Goal: Information Seeking & Learning: Understand process/instructions

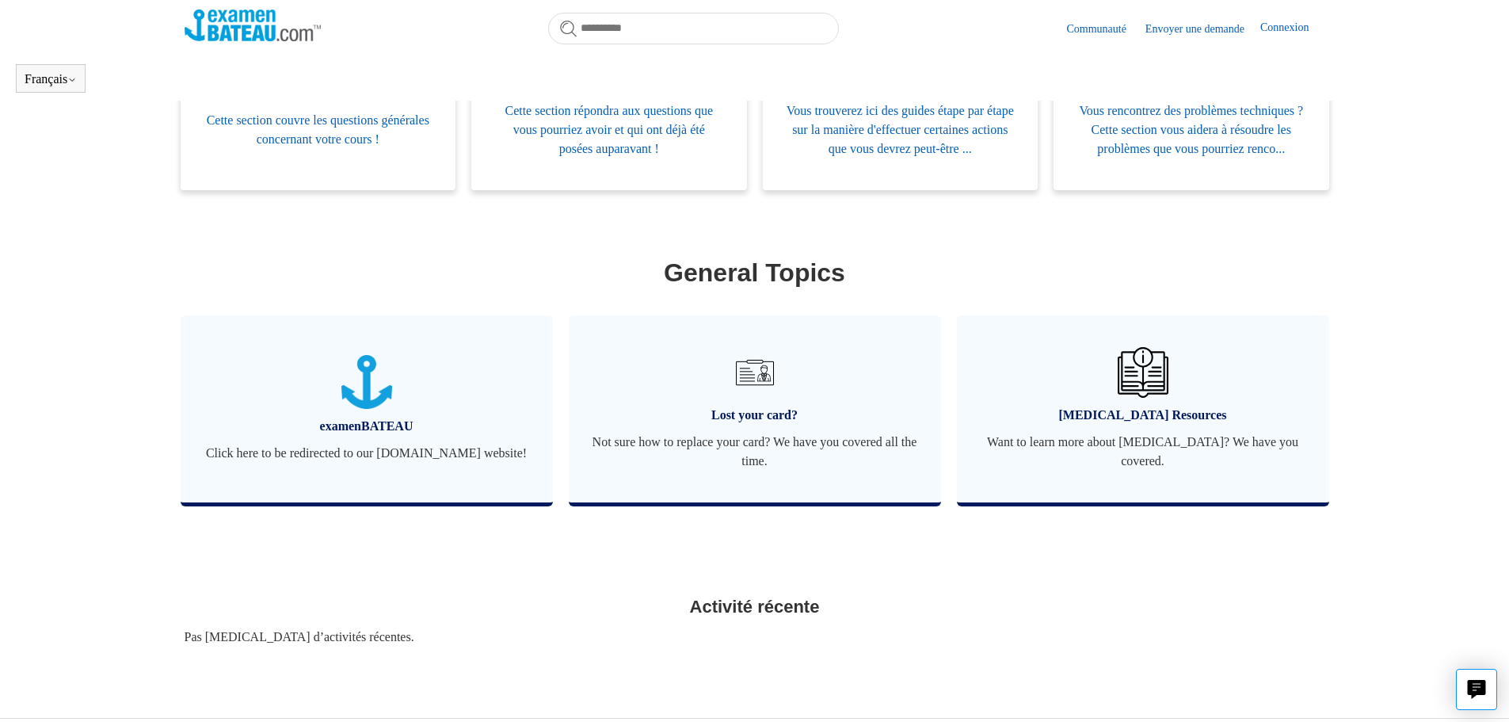
scroll to position [463, 0]
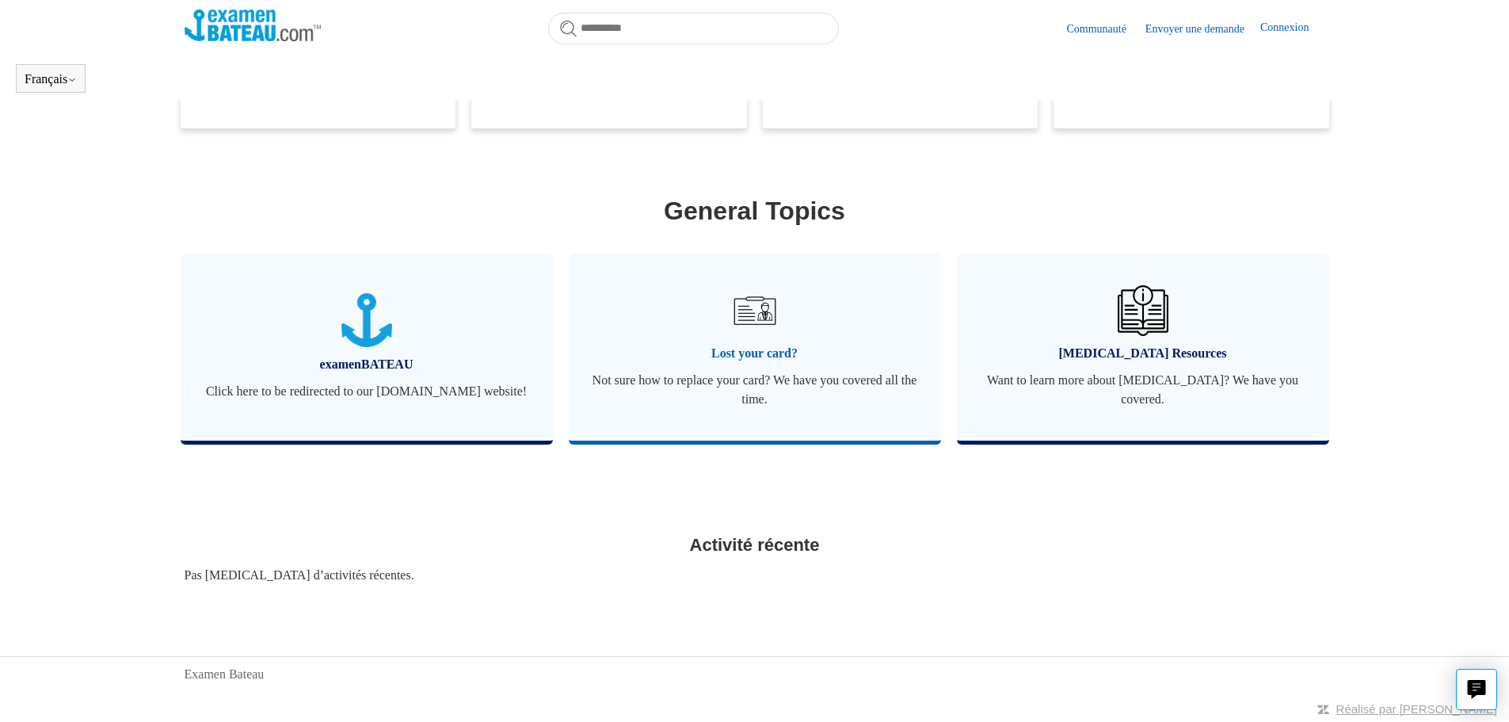
click at [761, 314] on img at bounding box center [753, 310] width 55 height 55
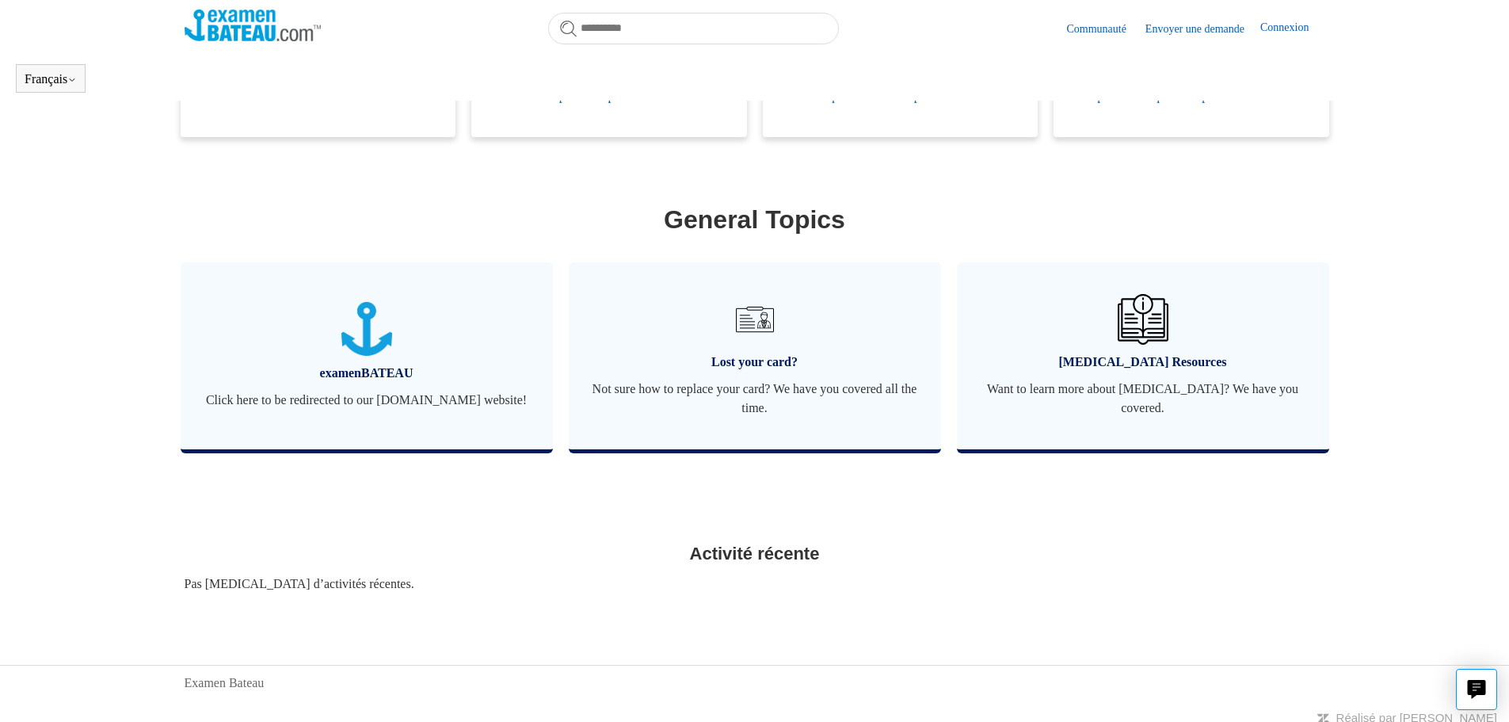
scroll to position [463, 0]
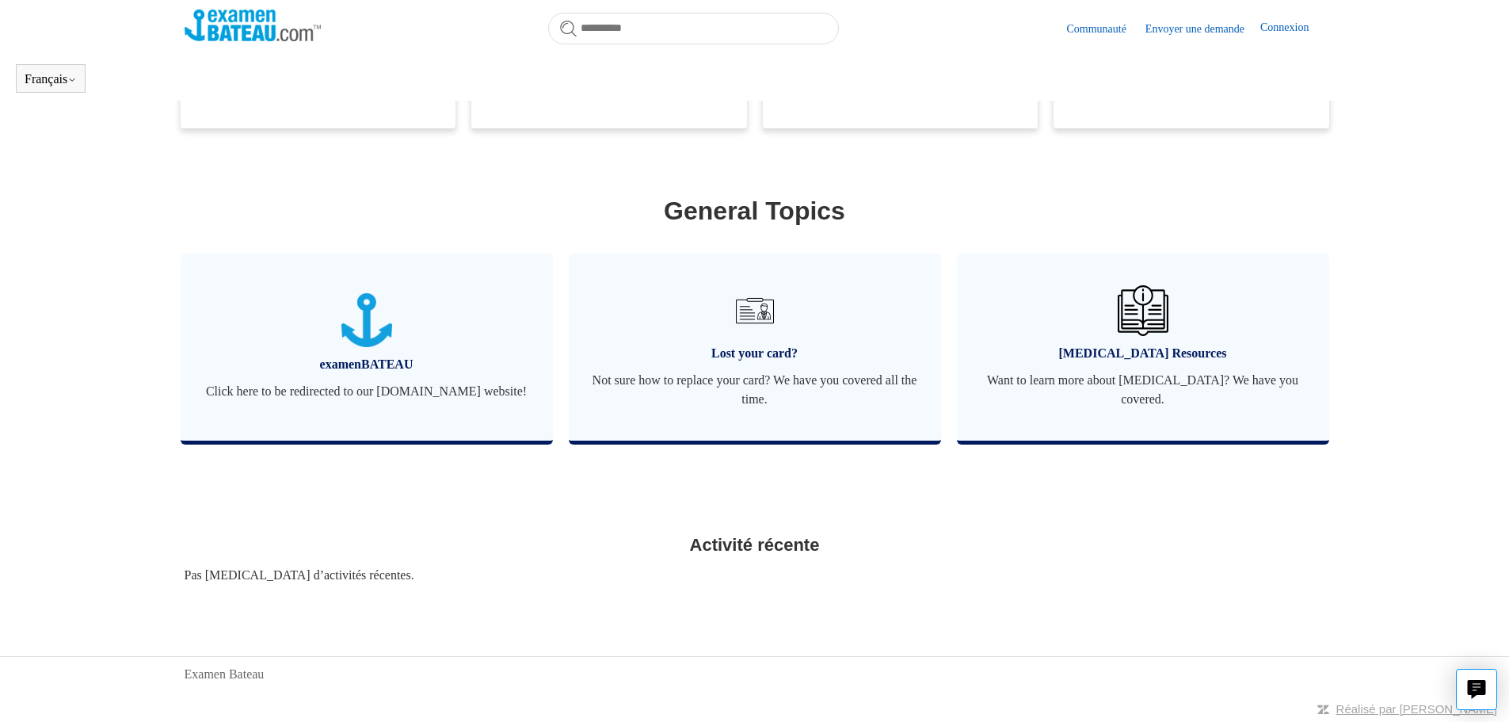
click at [1282, 31] on link "Connexion" at bounding box center [1292, 28] width 64 height 19
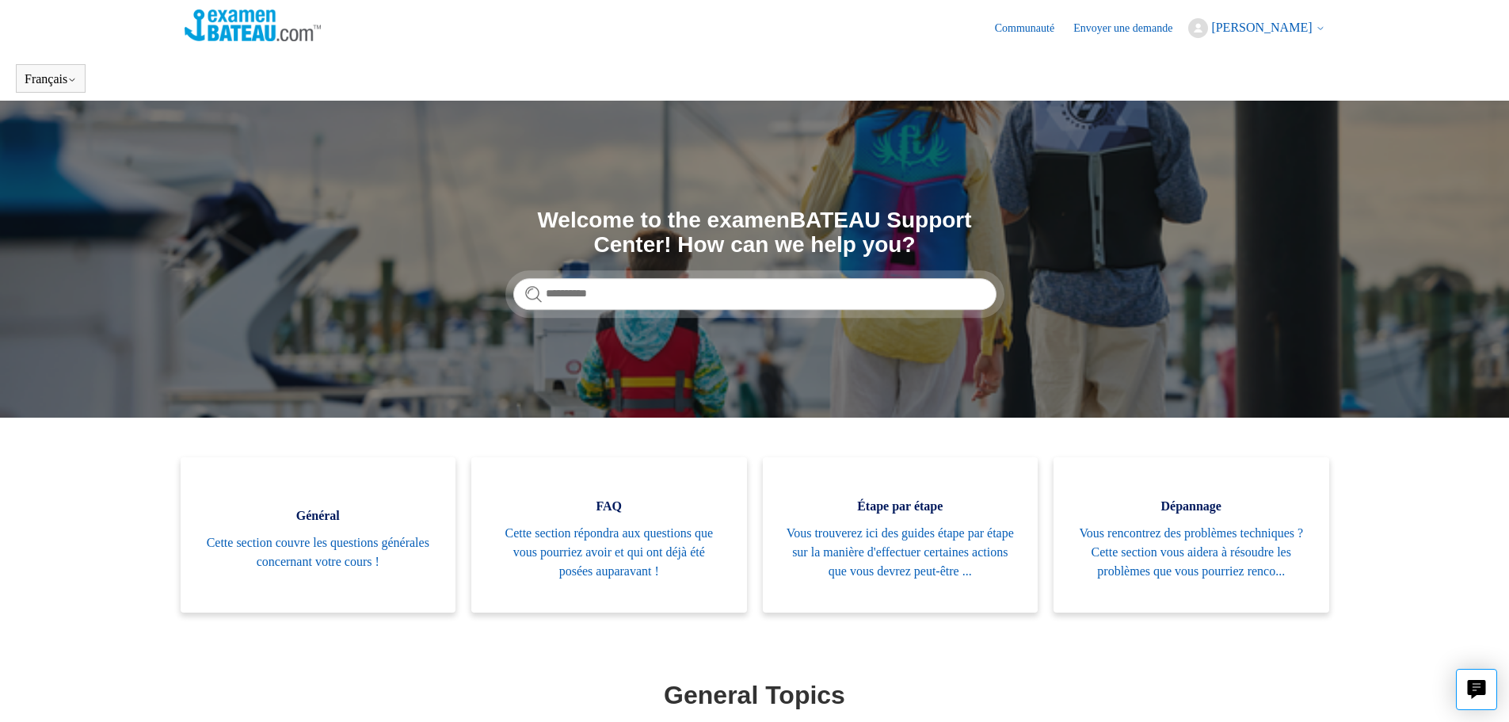
click at [1320, 28] on icon at bounding box center [1321, 29] width 10 height 10
click at [1249, 67] on link "Mes activités" at bounding box center [1255, 62] width 133 height 28
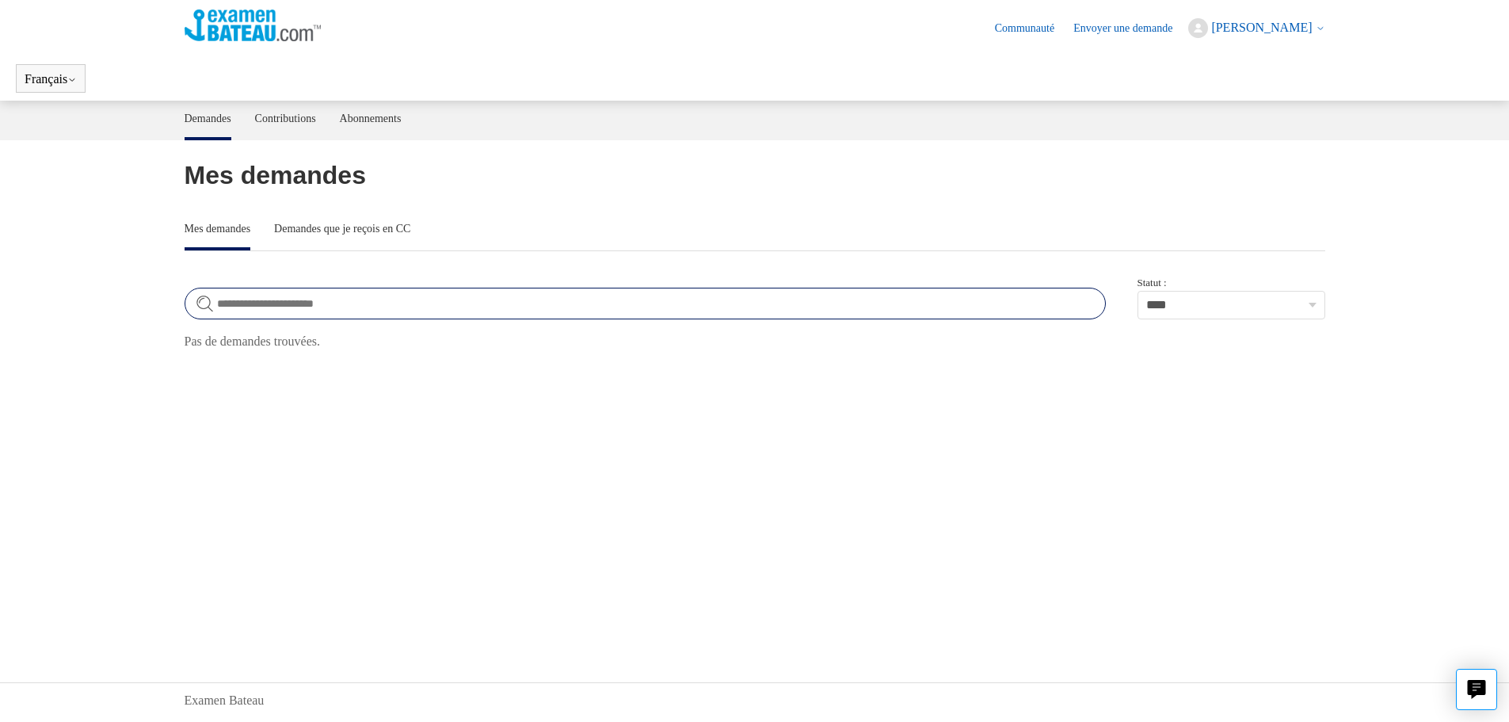
click at [329, 302] on input "Rechercher dans demandes" at bounding box center [645, 304] width 921 height 32
type input "**********"
click at [1145, 26] on link "Envoyer une demande" at bounding box center [1130, 28] width 115 height 17
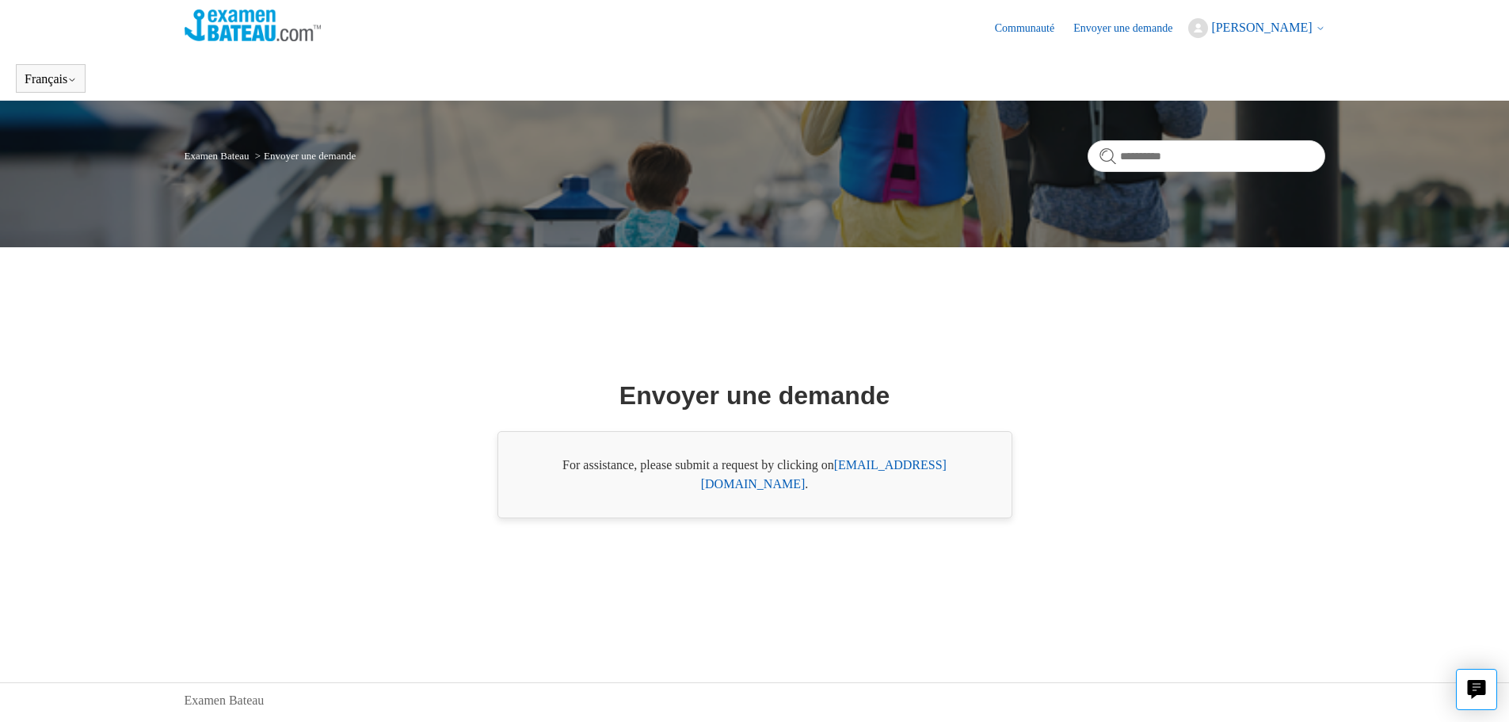
click at [877, 476] on link "support@boat-ed.com" at bounding box center [824, 474] width 246 height 32
click at [1302, 28] on span "[PERSON_NAME]" at bounding box center [1261, 27] width 101 height 13
click at [1241, 87] on link "Mon profil" at bounding box center [1255, 89] width 133 height 28
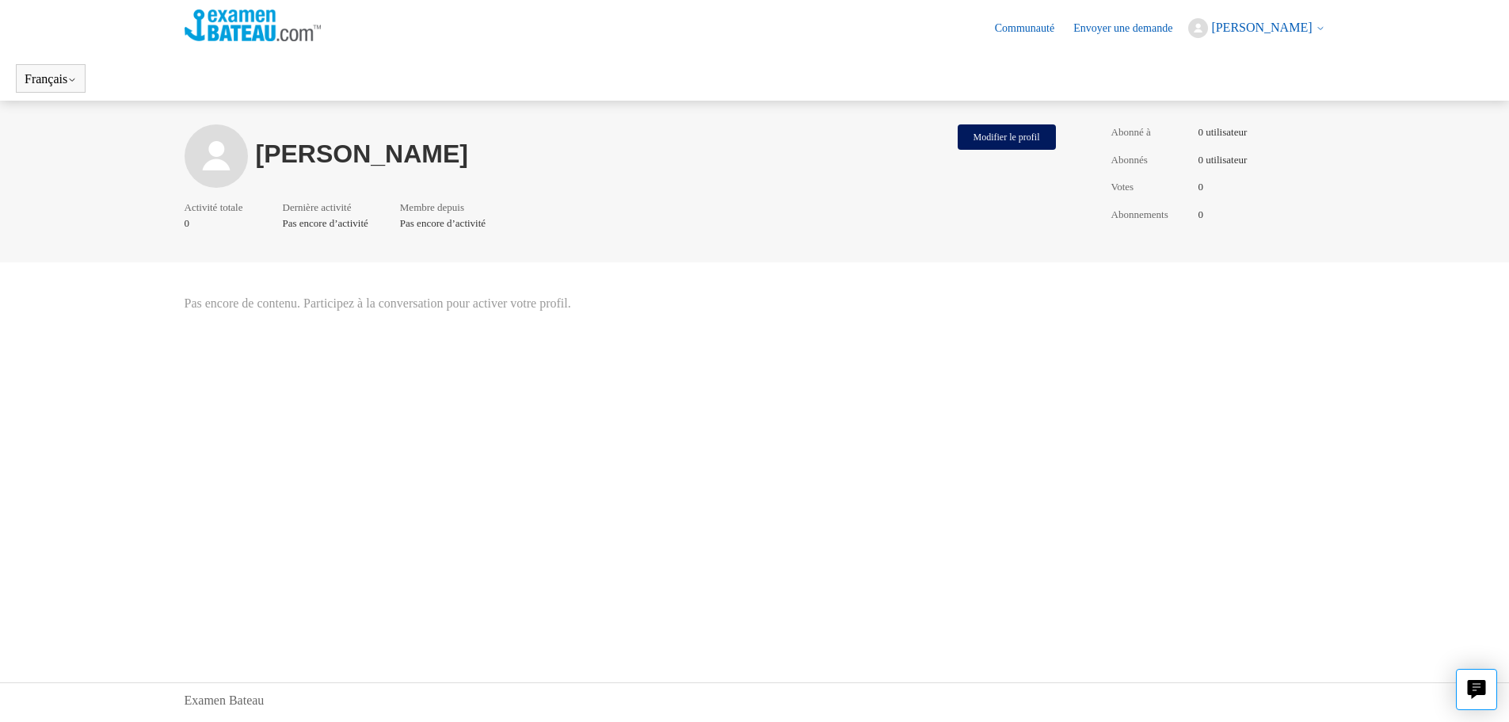
click at [1320, 24] on icon at bounding box center [1321, 29] width 10 height 10
click at [1239, 66] on link "Mes activités" at bounding box center [1255, 62] width 133 height 28
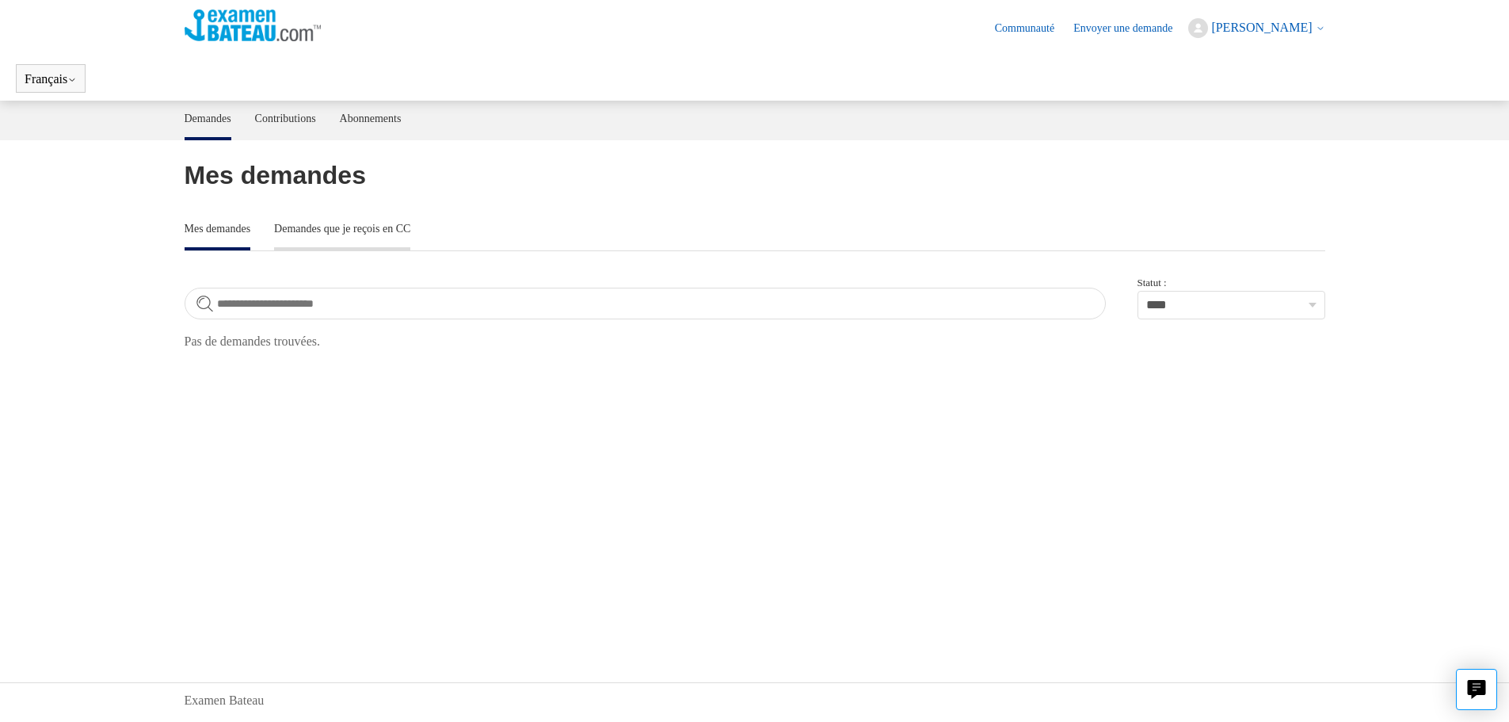
click at [341, 228] on link "Demandes que je reçois en CC" at bounding box center [342, 227] width 136 height 33
click at [242, 227] on link "Mes demandes" at bounding box center [218, 227] width 67 height 33
click at [1324, 28] on icon at bounding box center [1321, 29] width 10 height 10
click at [1242, 79] on link "Mon profil" at bounding box center [1255, 89] width 133 height 28
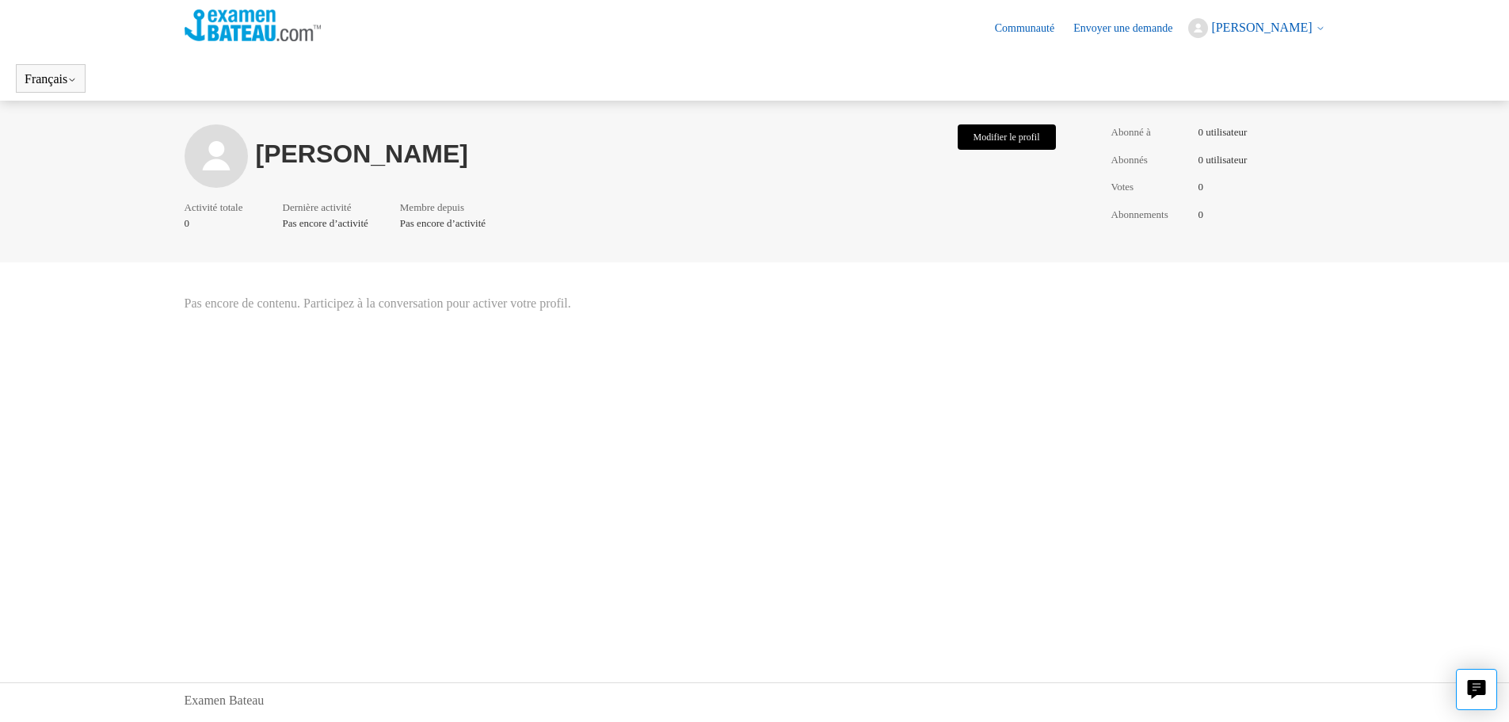
click at [992, 126] on button "Modifier le profil" at bounding box center [1007, 136] width 98 height 25
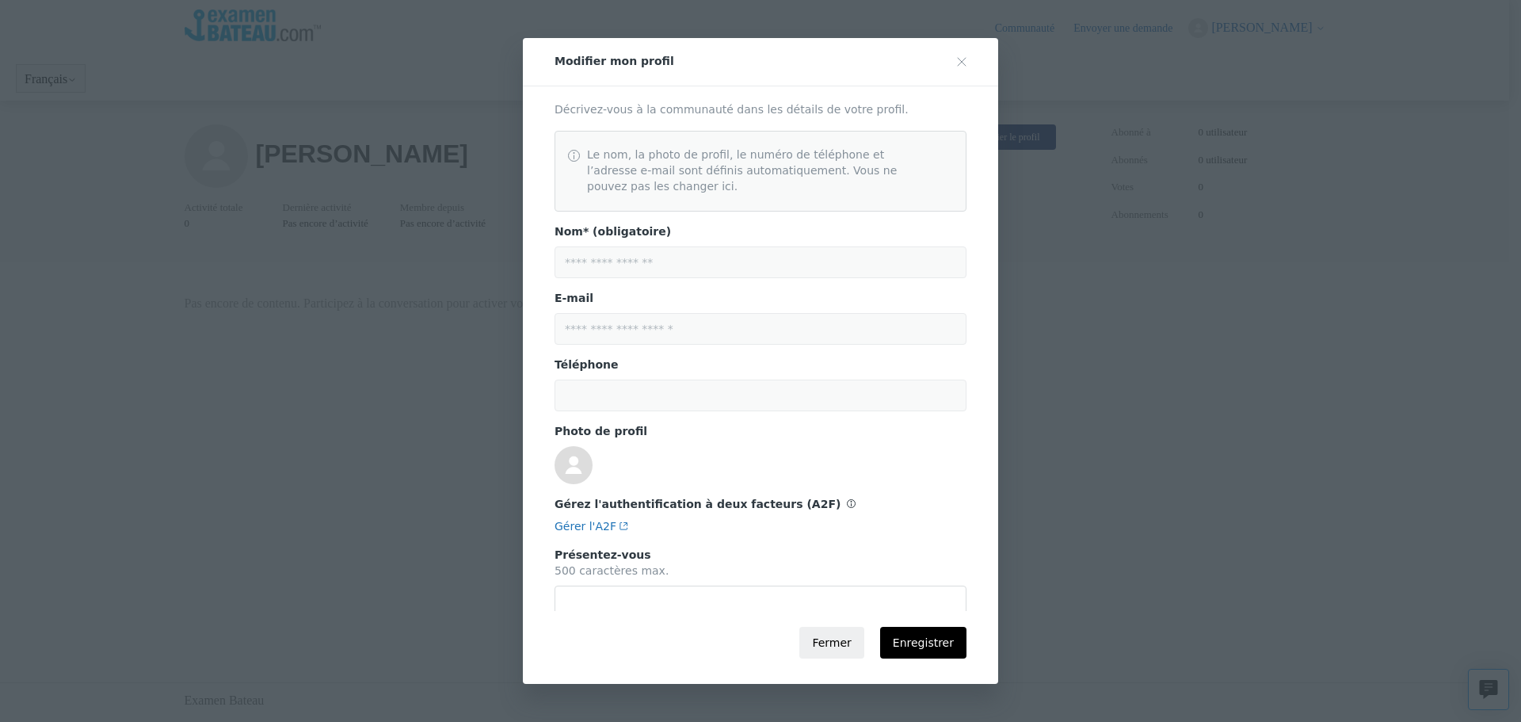
click at [841, 647] on button "Fermer" at bounding box center [831, 643] width 64 height 32
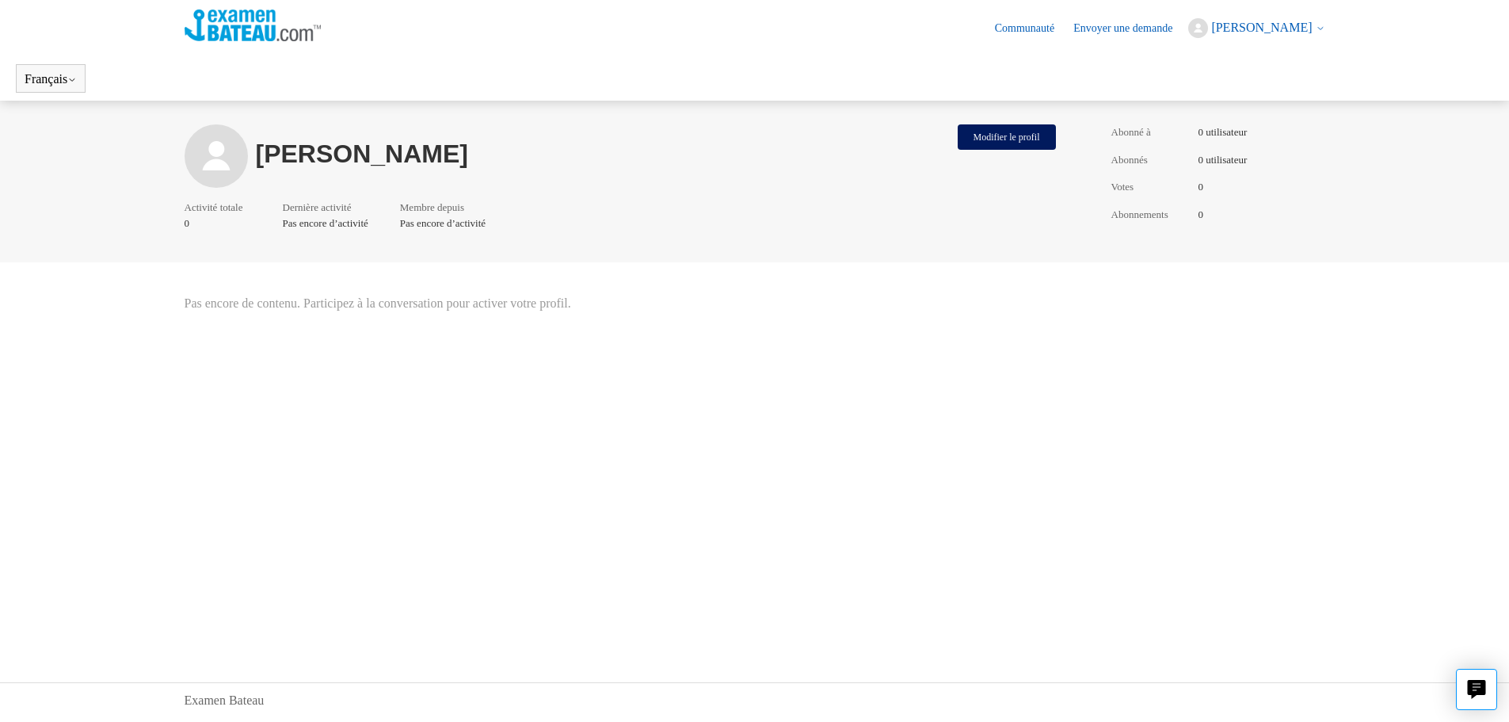
click at [265, 21] on img at bounding box center [253, 26] width 137 height 32
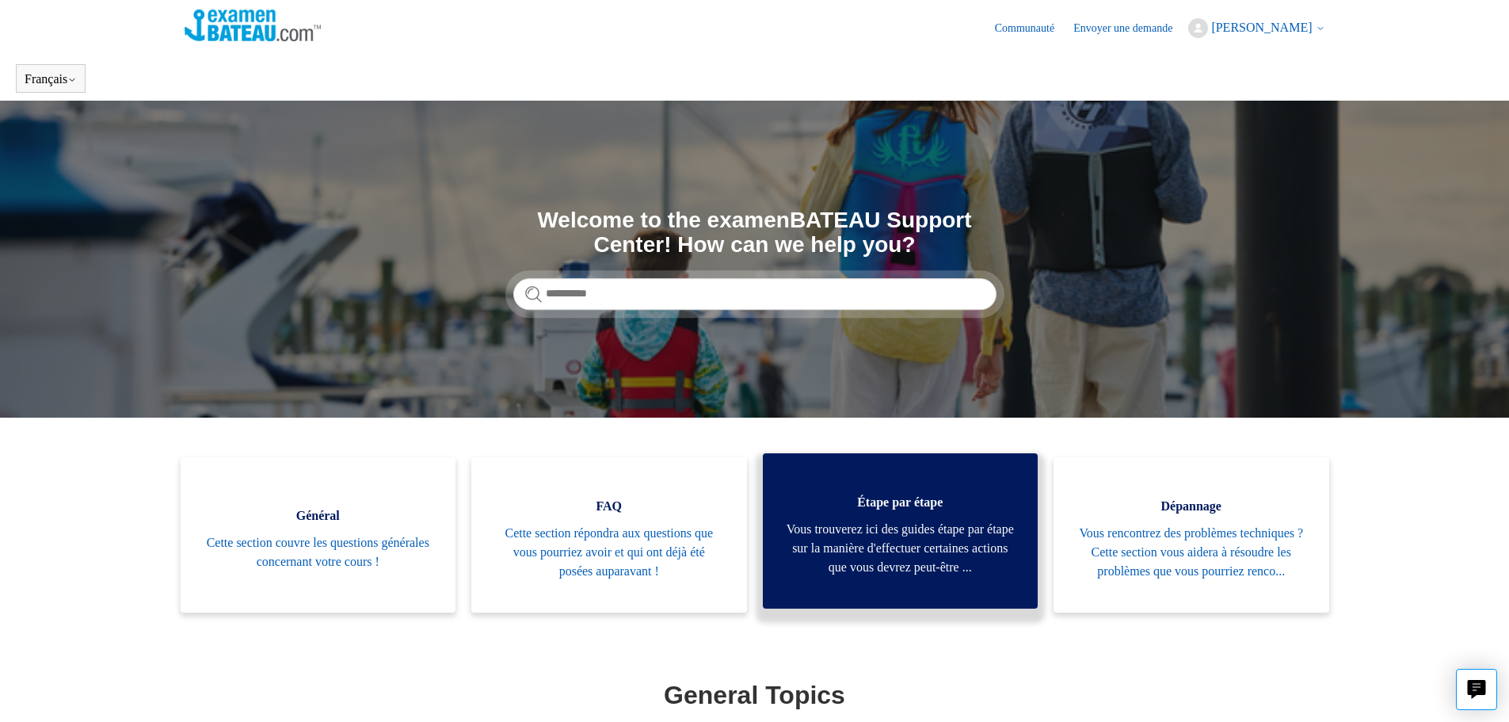
click at [877, 532] on span "Vous trouverez ici des guides étape par étape sur la manière d'effectuer certai…" at bounding box center [901, 548] width 228 height 57
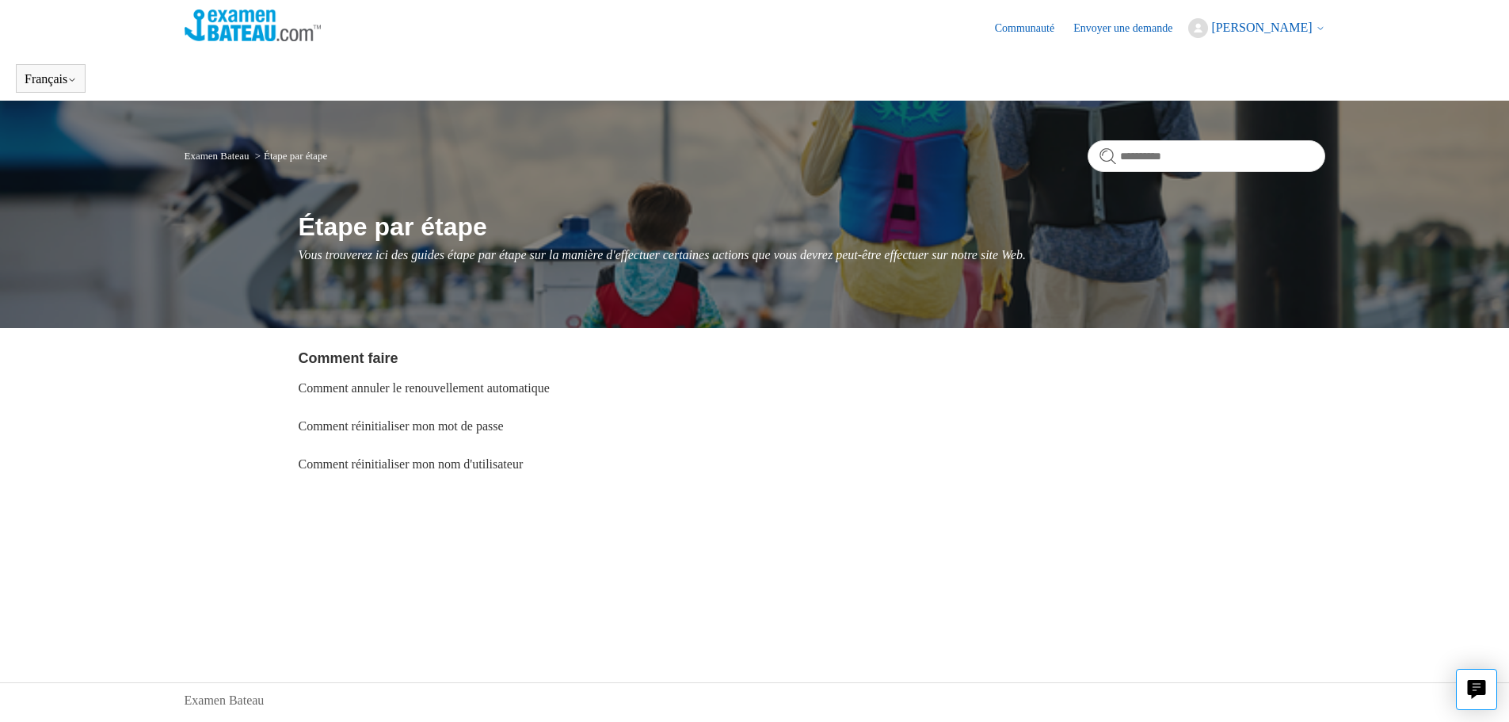
click at [223, 150] on link "Examen Bateau" at bounding box center [217, 156] width 65 height 12
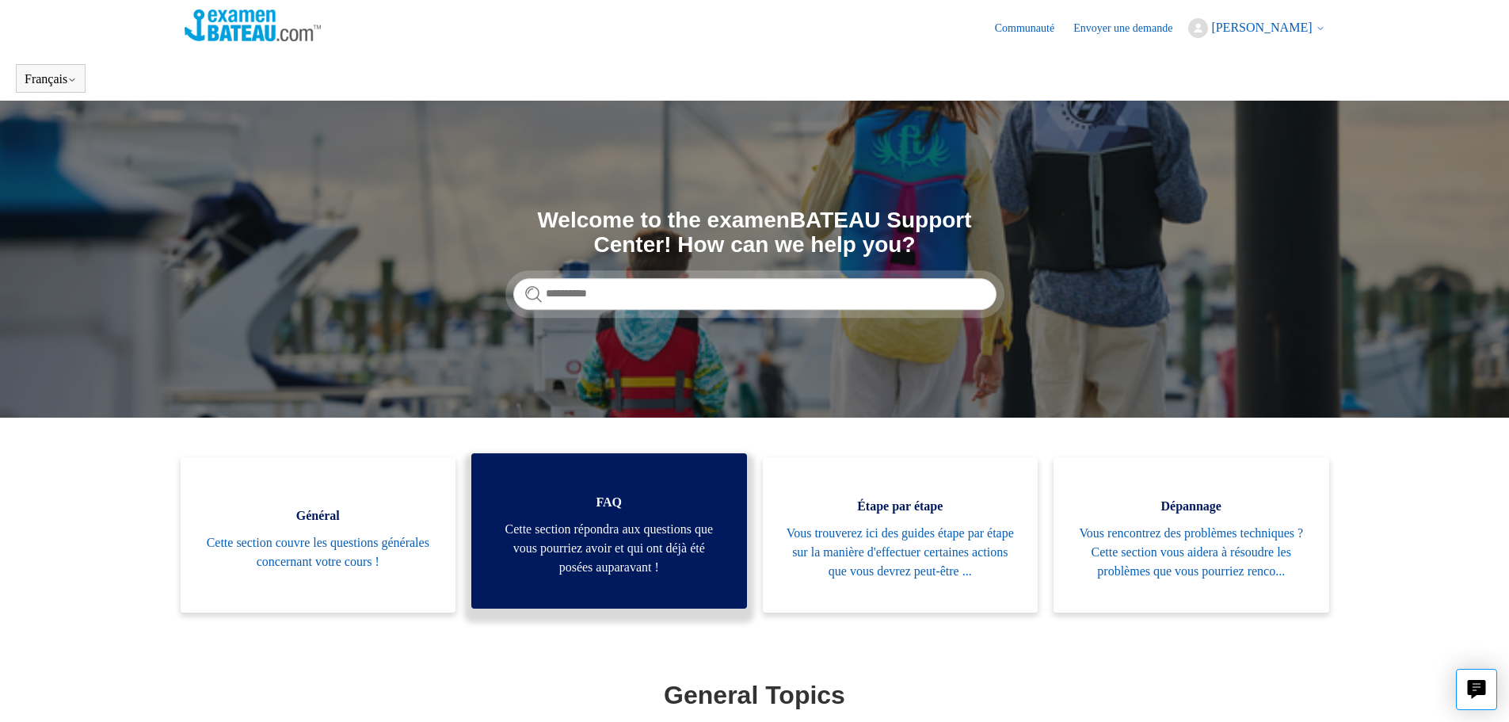
click at [642, 547] on span "Cette section répondra aux questions que vous pourriez avoir et qui ont déjà ét…" at bounding box center [609, 548] width 228 height 57
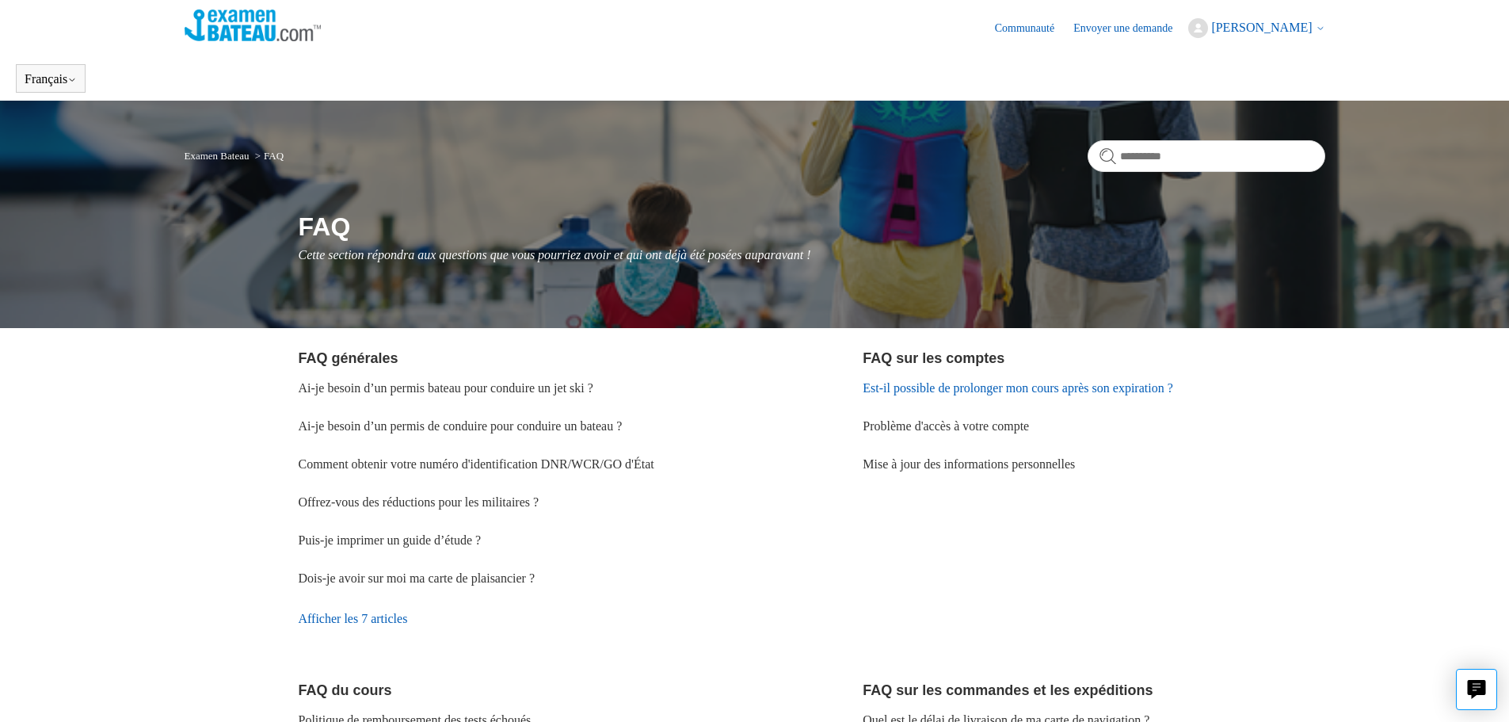
click at [1132, 385] on link "Est-il possible de prolonger mon cours après son expiration ?" at bounding box center [1018, 387] width 310 height 13
click at [241, 31] on img at bounding box center [253, 26] width 137 height 32
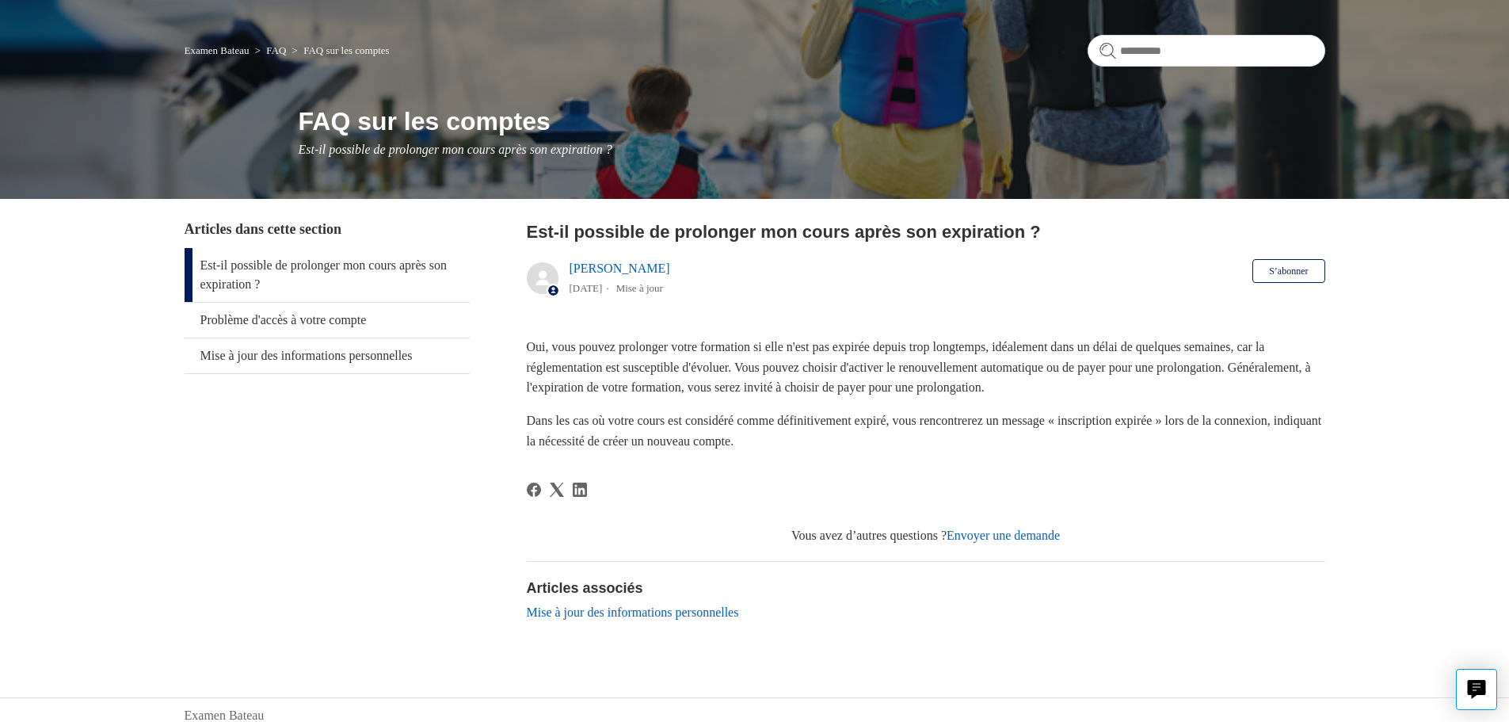
scroll to position [147, 0]
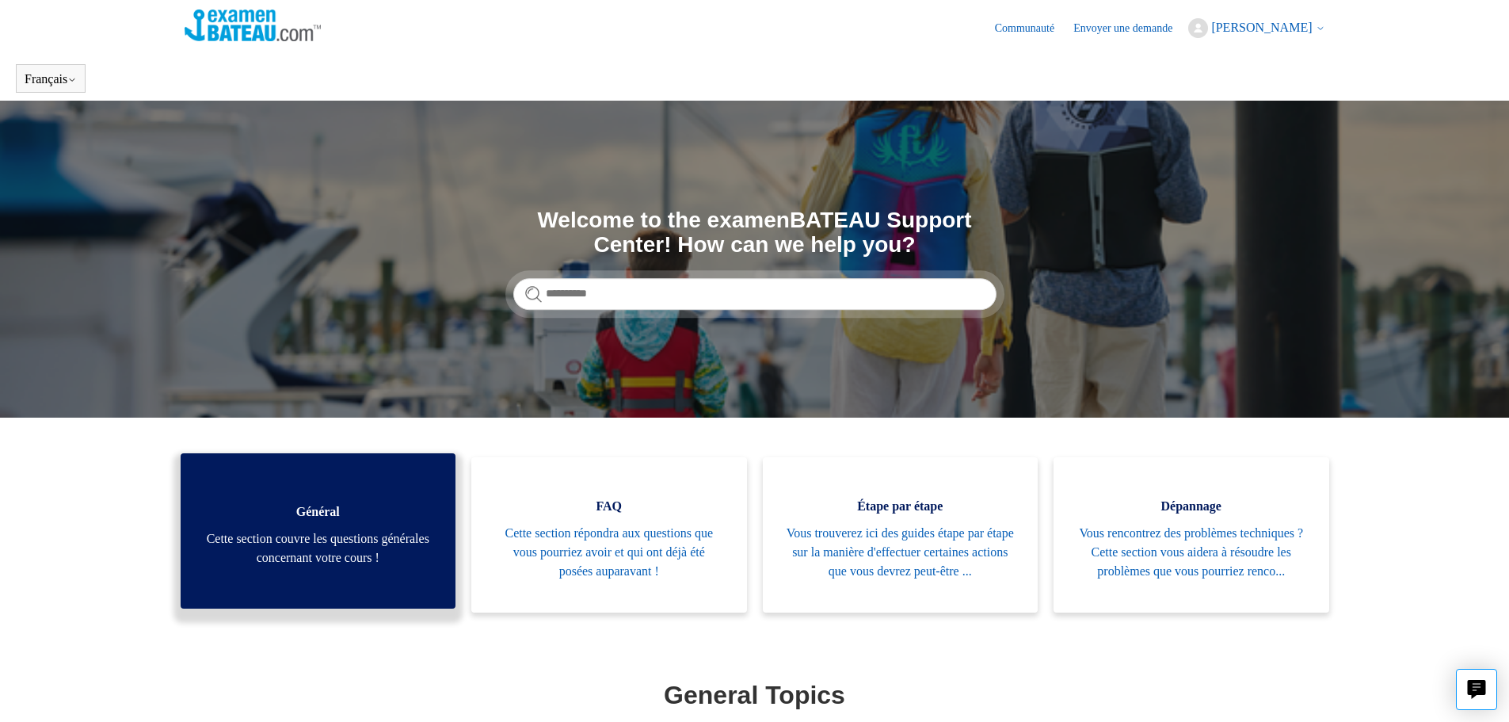
click at [330, 567] on span "Cette section couvre les questions générales concernant votre cours !" at bounding box center [318, 548] width 228 height 38
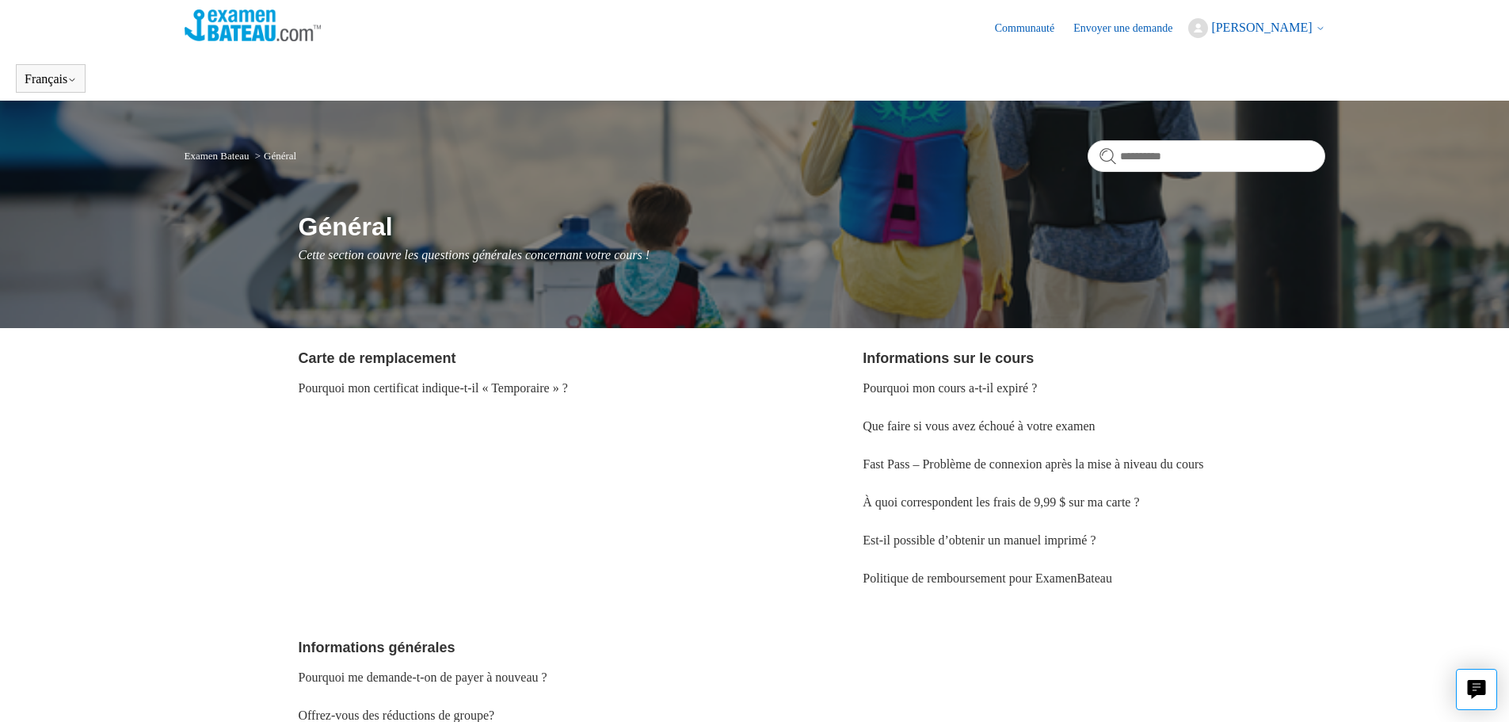
click at [231, 17] on img at bounding box center [253, 26] width 137 height 32
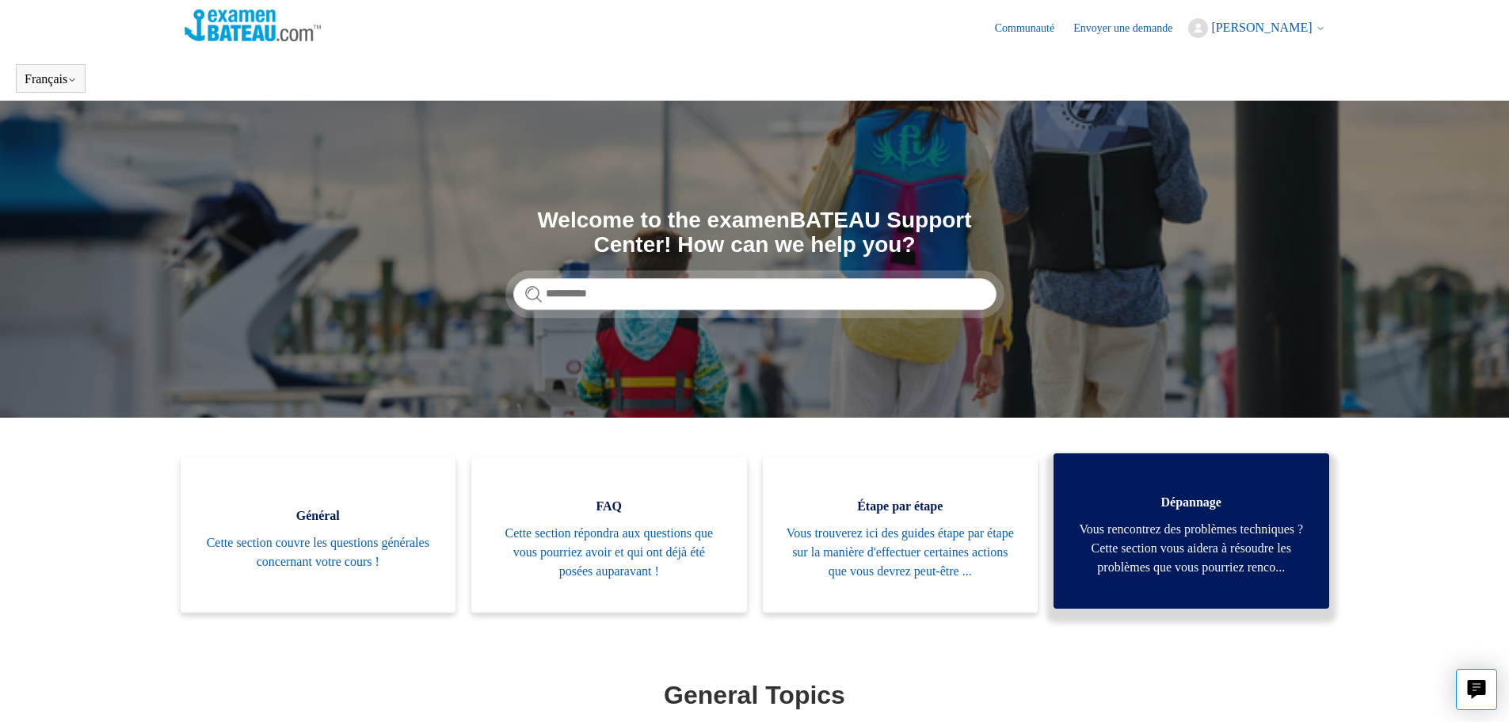
click at [1183, 550] on span "Vous rencontrez des problèmes techniques ? Cette section vous aidera à résoudre…" at bounding box center [1191, 548] width 228 height 57
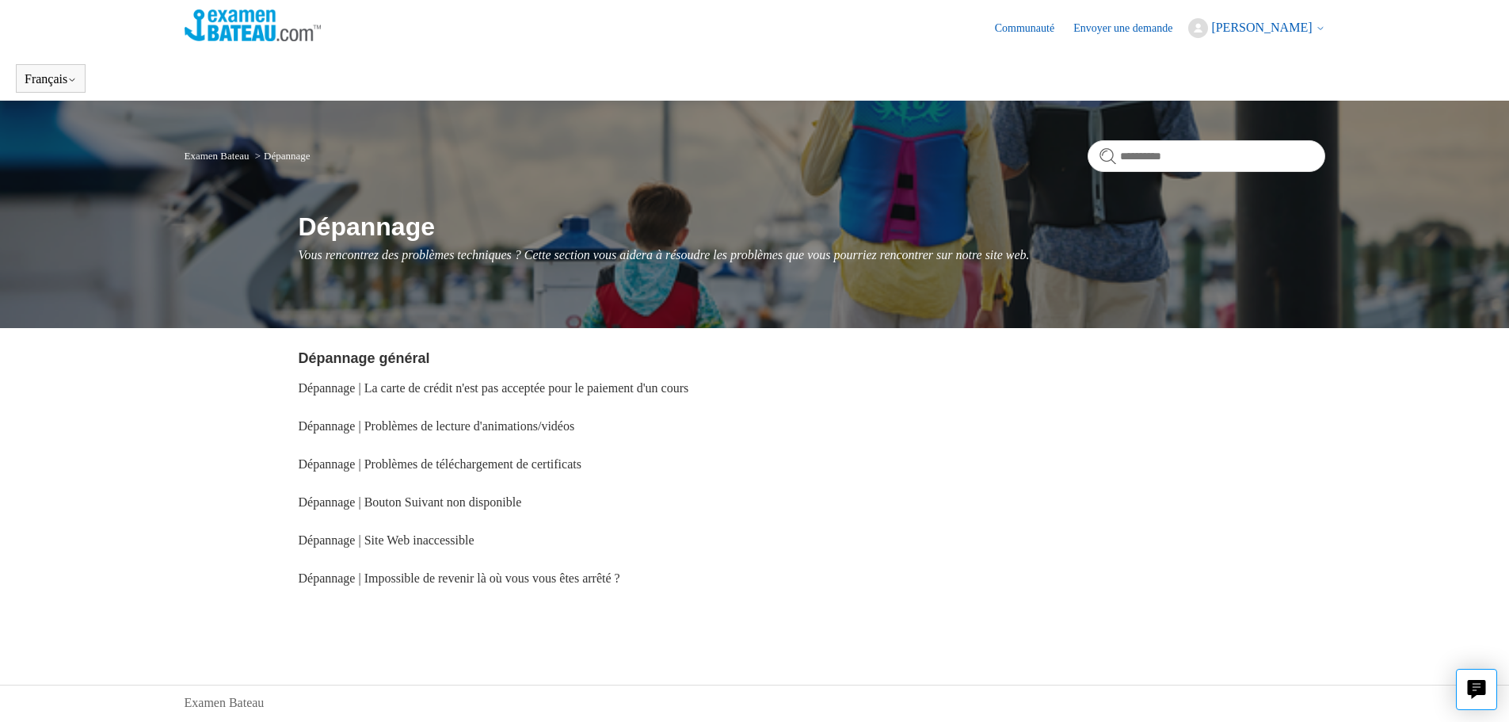
click at [252, 23] on img at bounding box center [253, 26] width 137 height 32
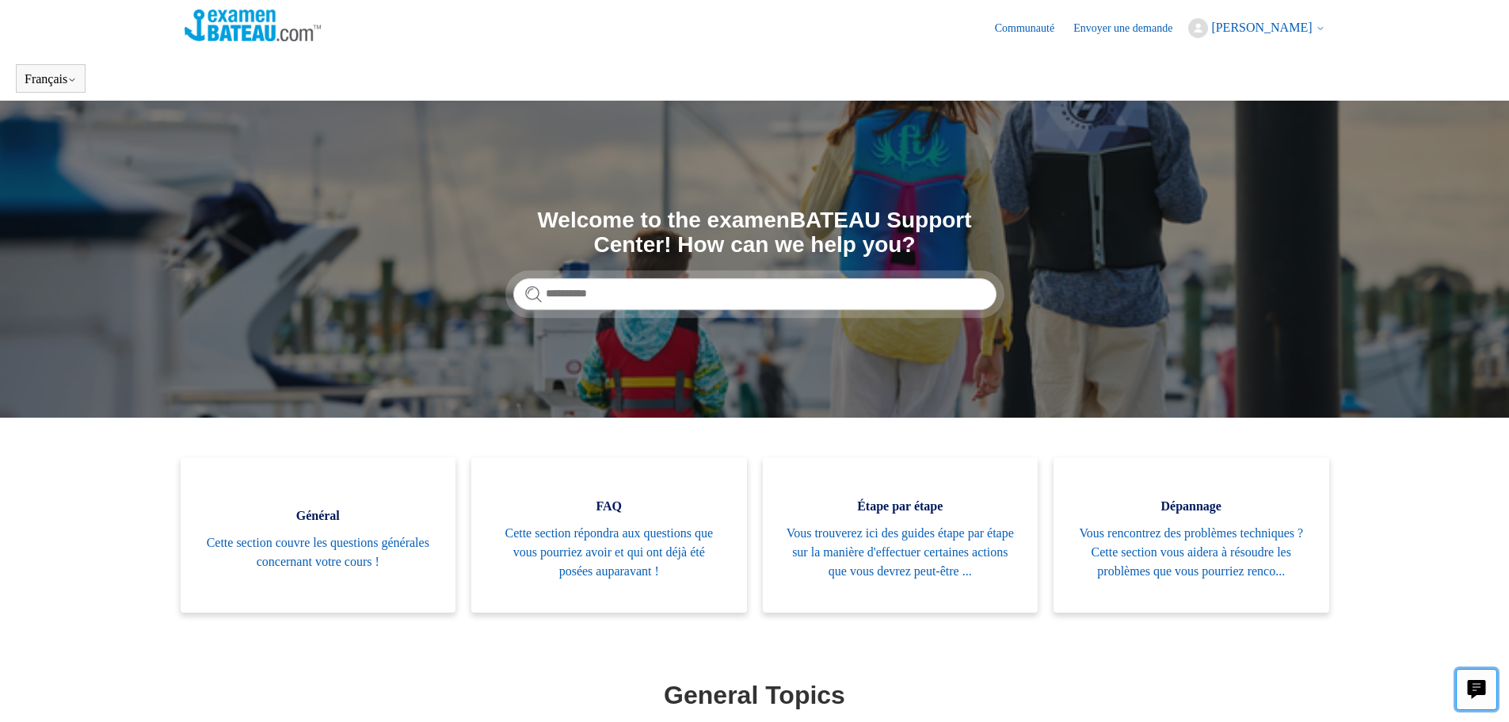
click at [1479, 696] on icon "Live chat" at bounding box center [1476, 689] width 19 height 19
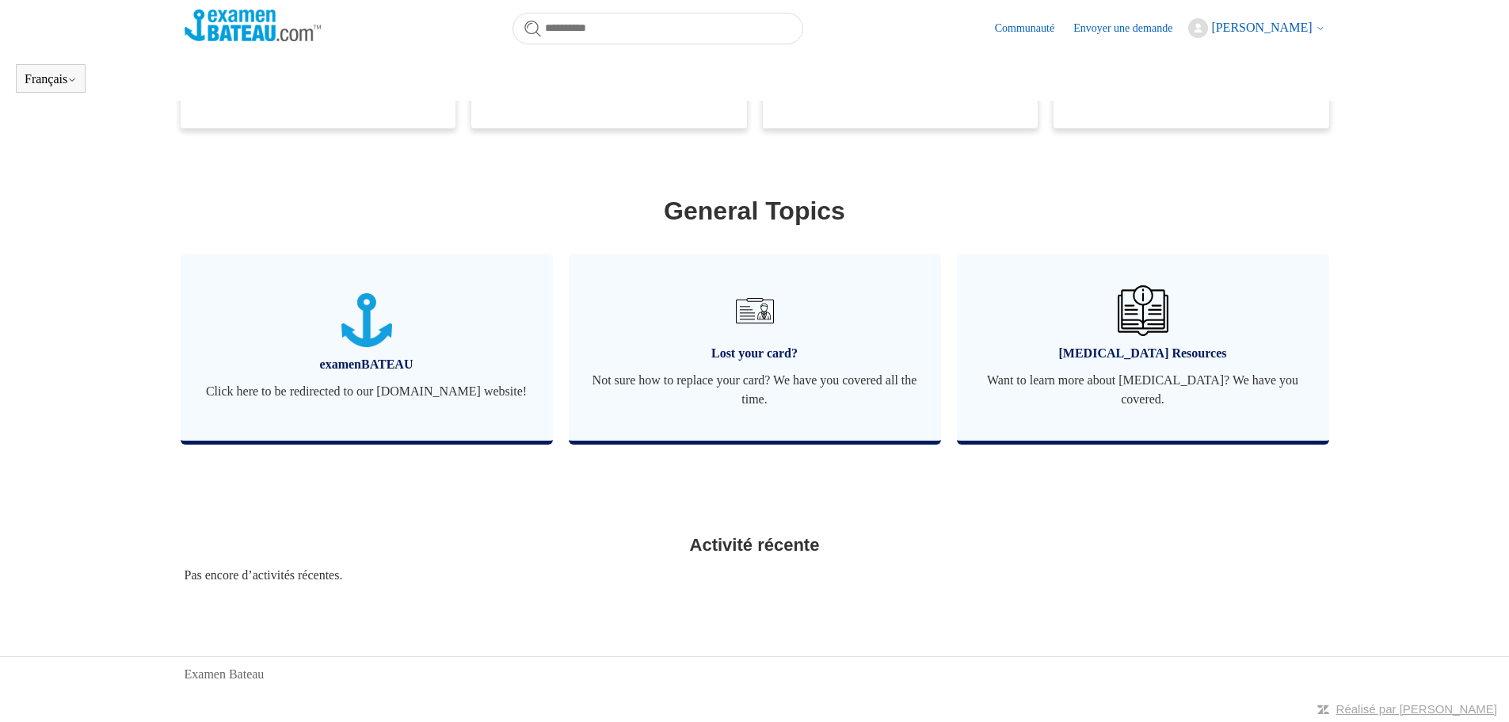
scroll to position [463, 0]
click at [738, 364] on link "Lost your card? Not sure how to replace your card? We have you covered all the …" at bounding box center [755, 346] width 372 height 187
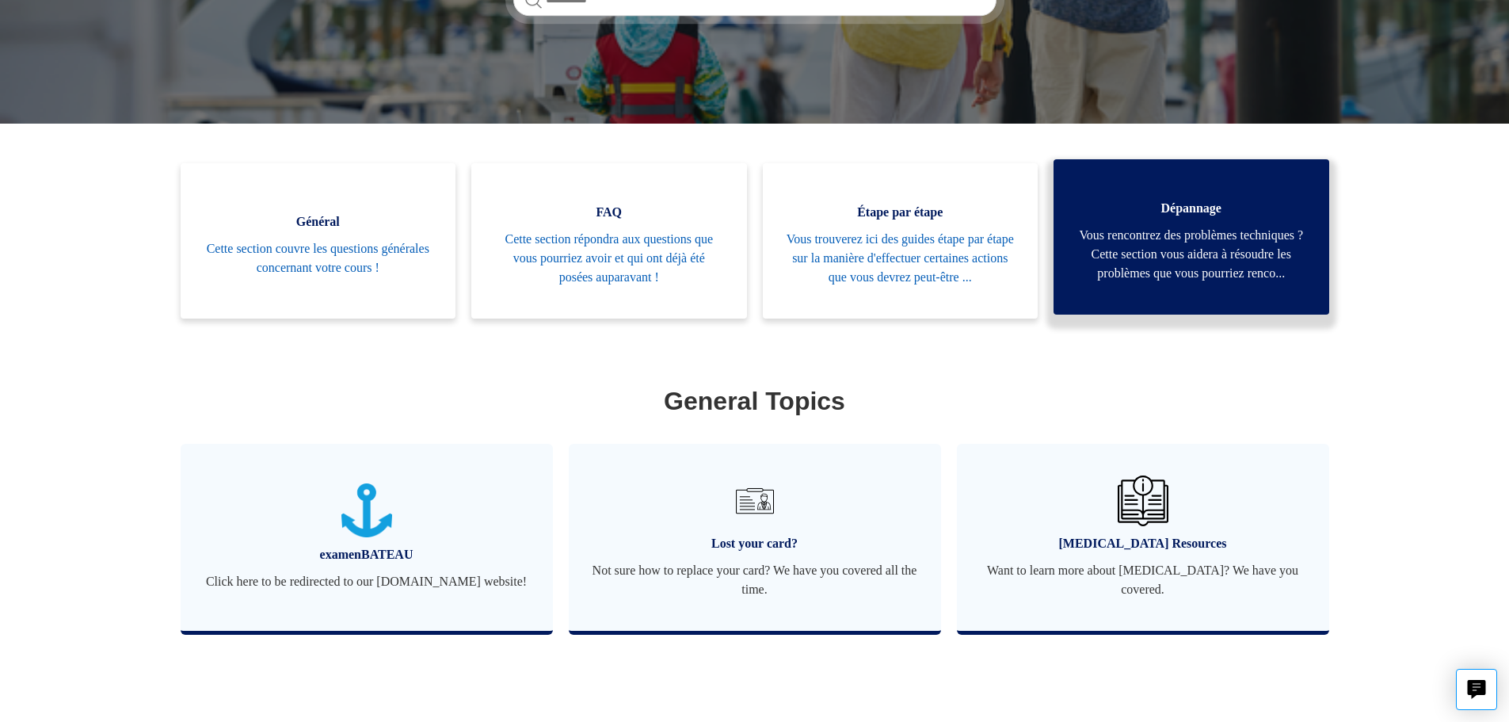
click at [1208, 226] on span "Vous rencontrez des problèmes techniques ? Cette section vous aidera à résoudre…" at bounding box center [1191, 254] width 228 height 57
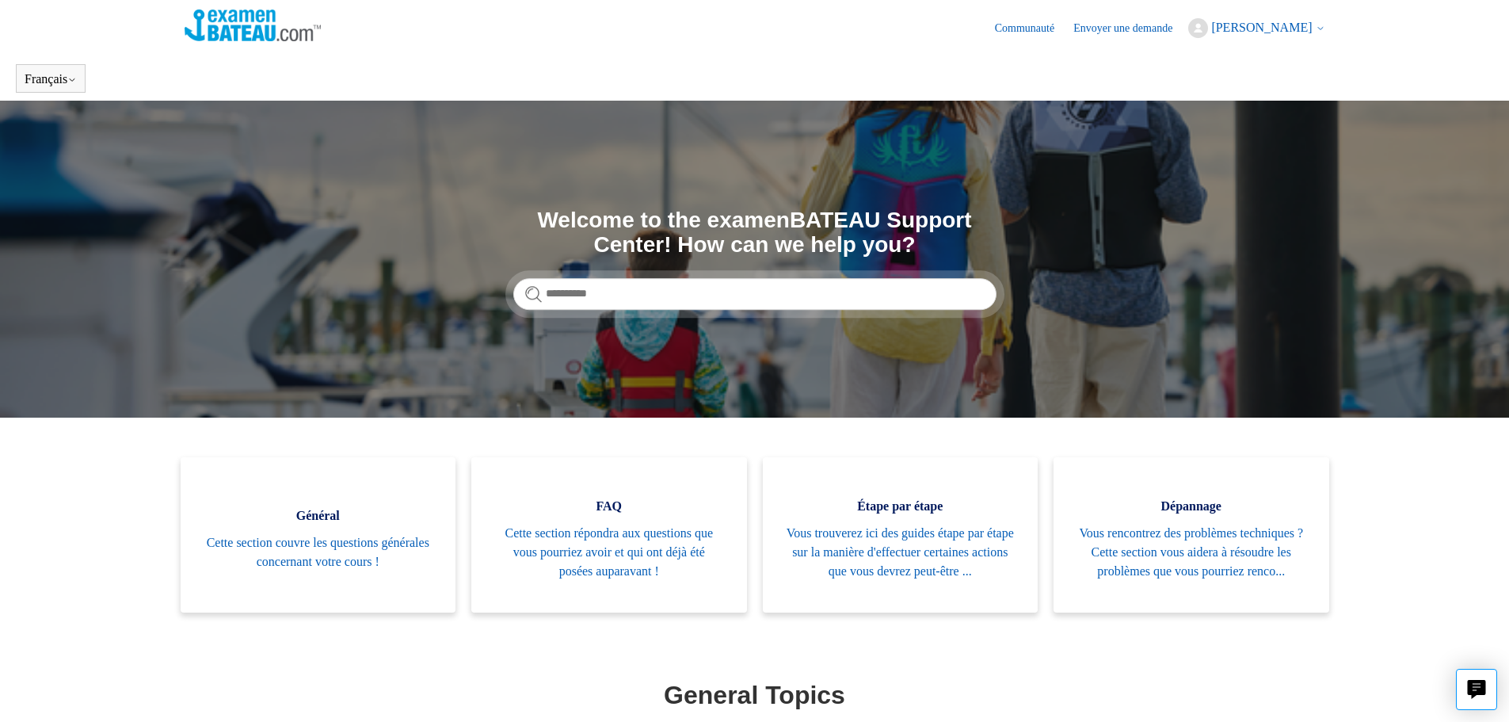
click at [1023, 31] on link "Communauté" at bounding box center [1032, 28] width 75 height 17
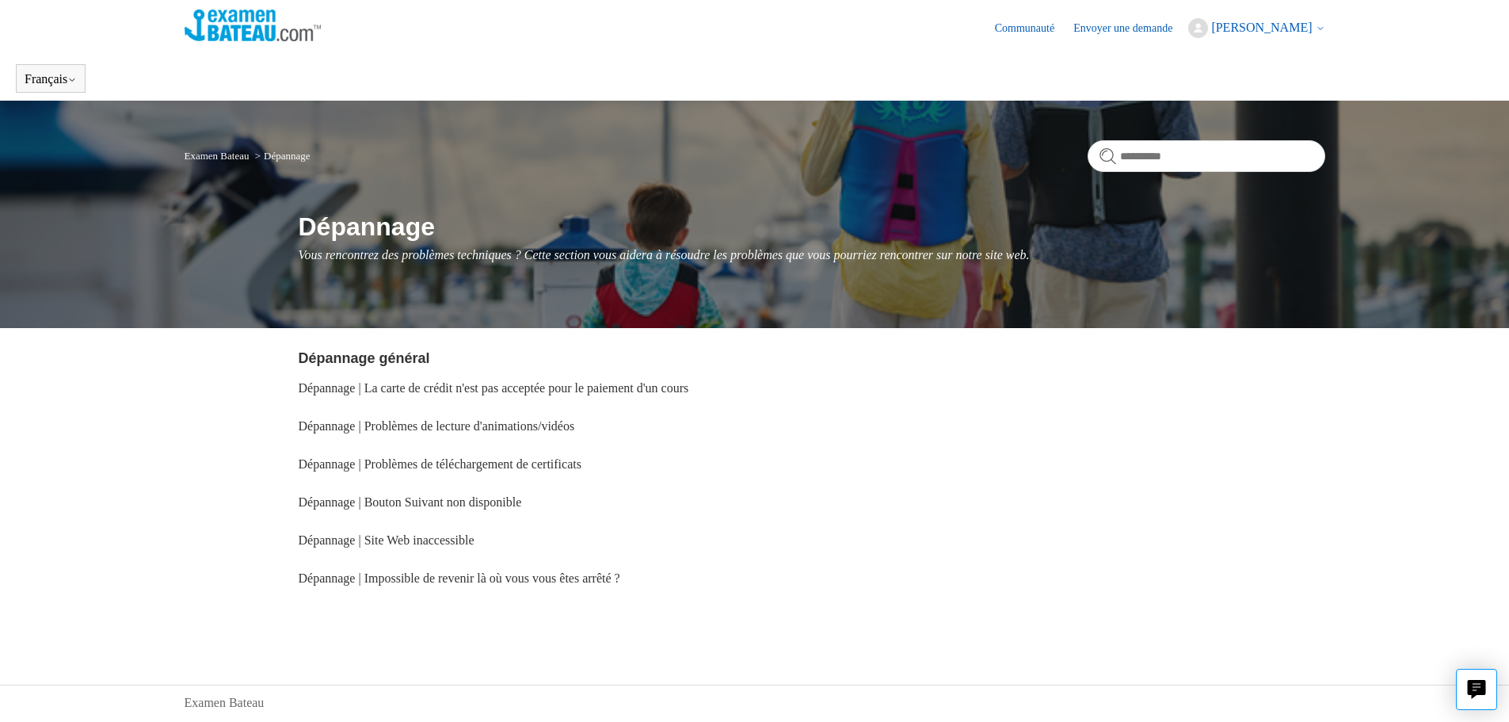
scroll to position [29, 0]
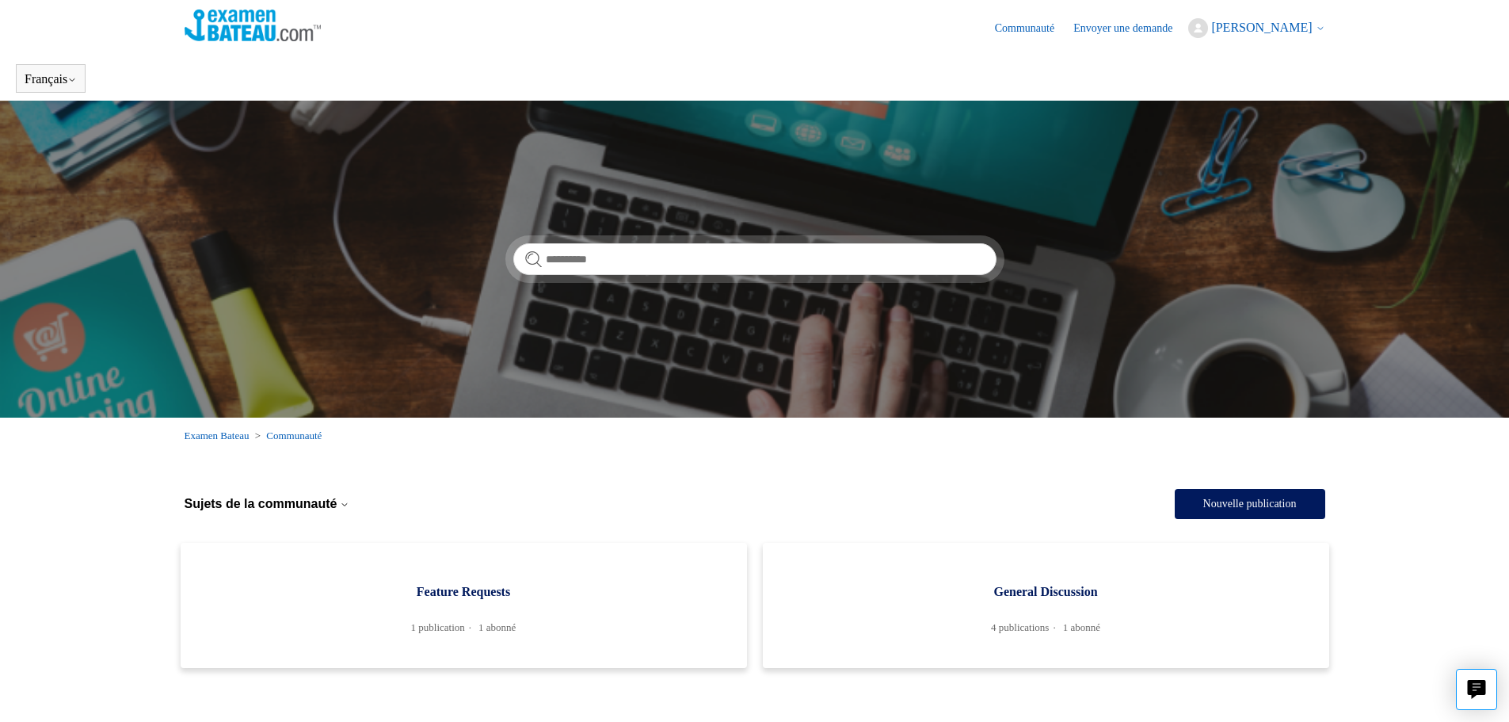
click at [1083, 29] on link "Envoyer une demande" at bounding box center [1130, 28] width 115 height 17
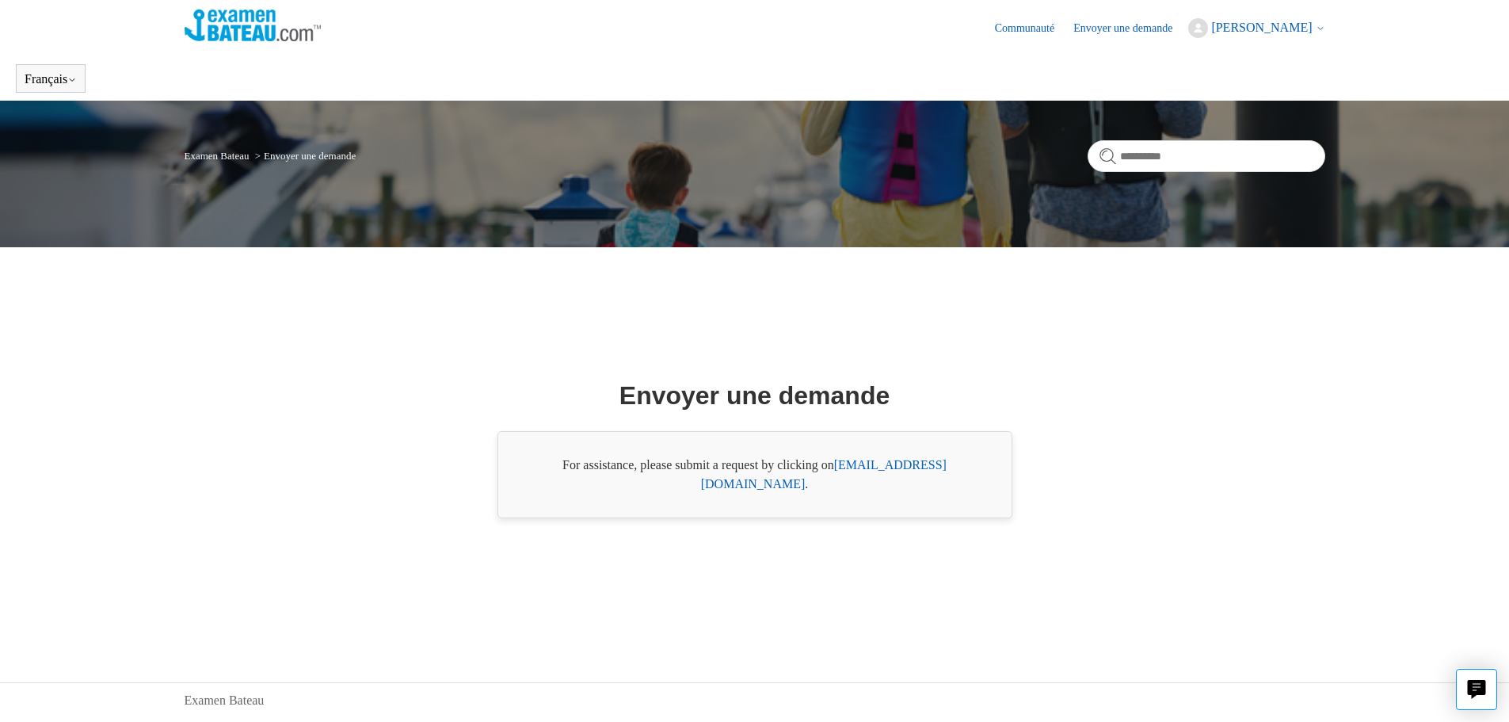
click at [1320, 29] on icon at bounding box center [1320, 28] width 5 height 2
click at [1259, 119] on link "Déconnexion" at bounding box center [1255, 117] width 133 height 28
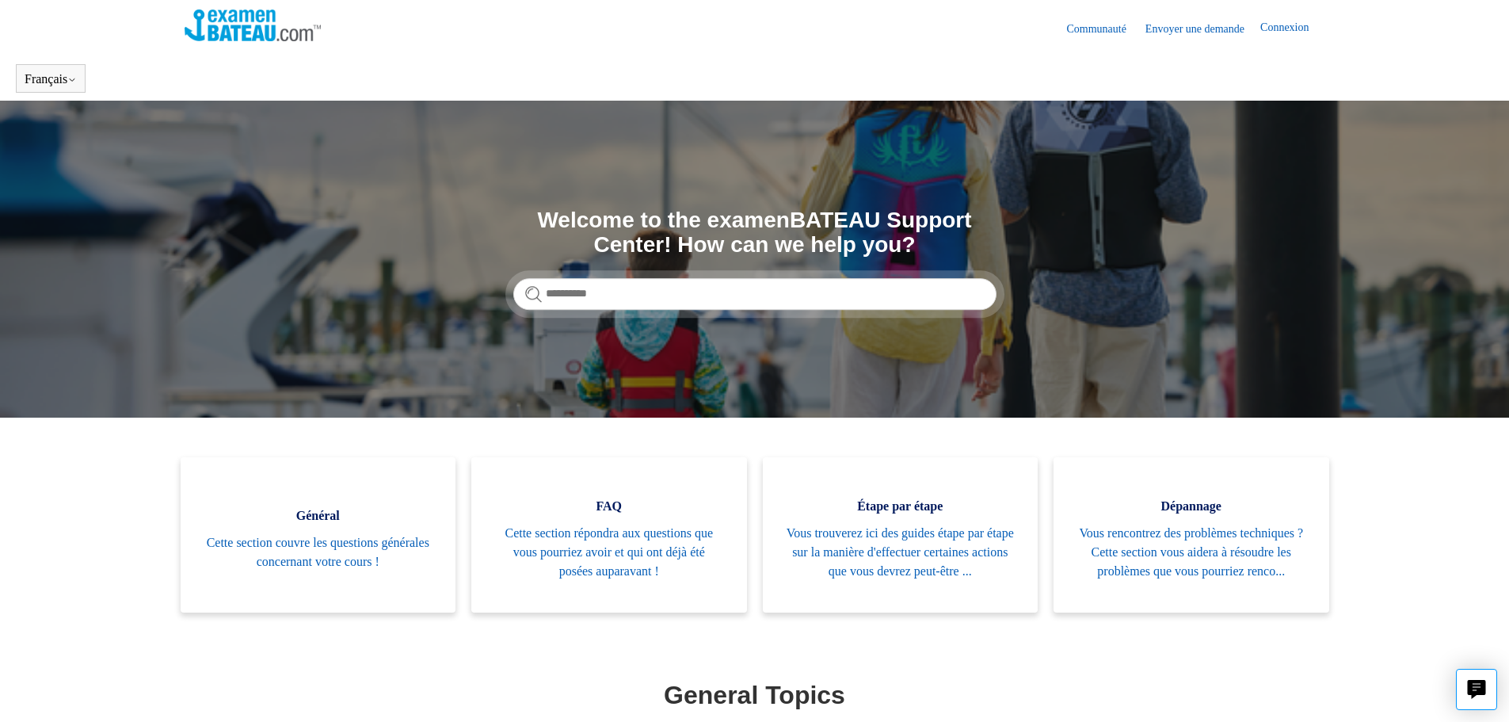
click at [270, 15] on img at bounding box center [253, 26] width 137 height 32
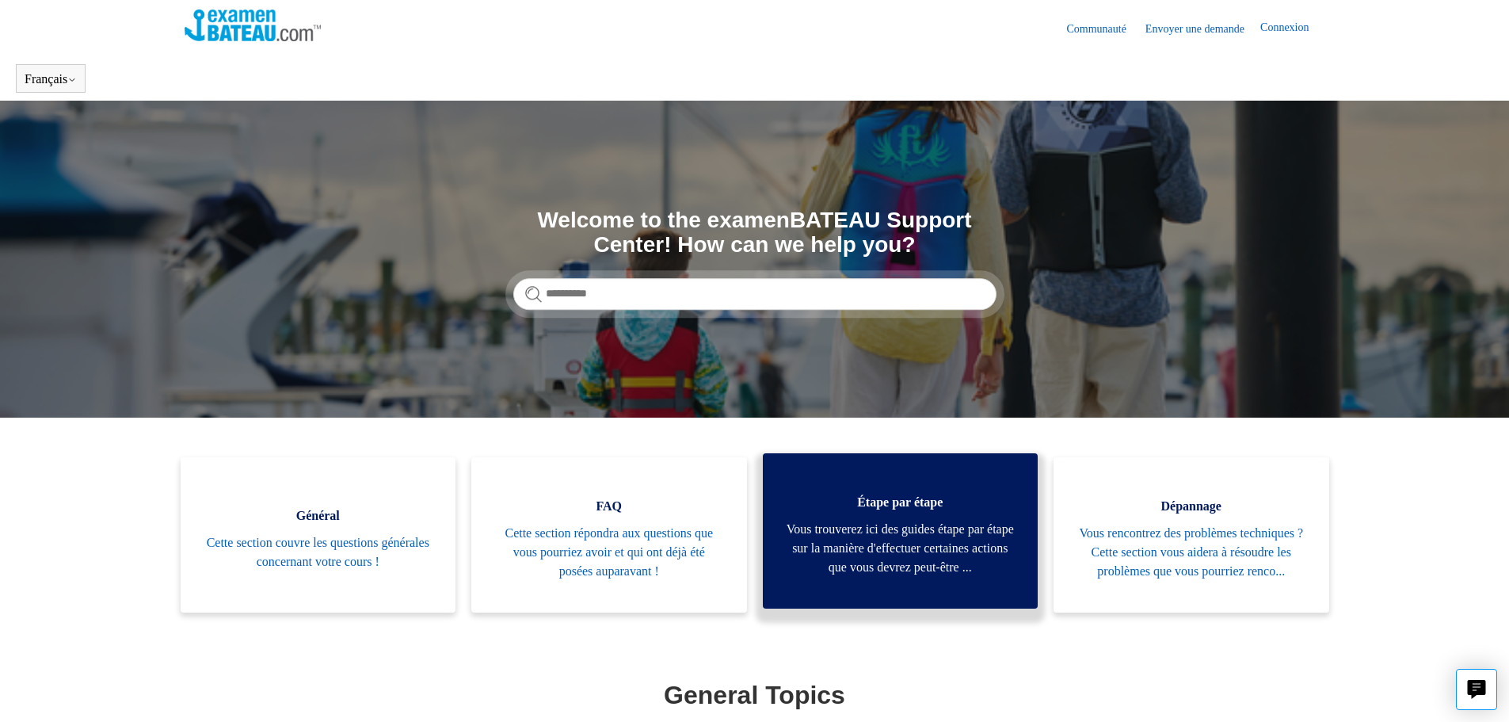
click at [878, 522] on span "Vous trouverez ici des guides étape par étape sur la manière d'effectuer certai…" at bounding box center [901, 548] width 228 height 57
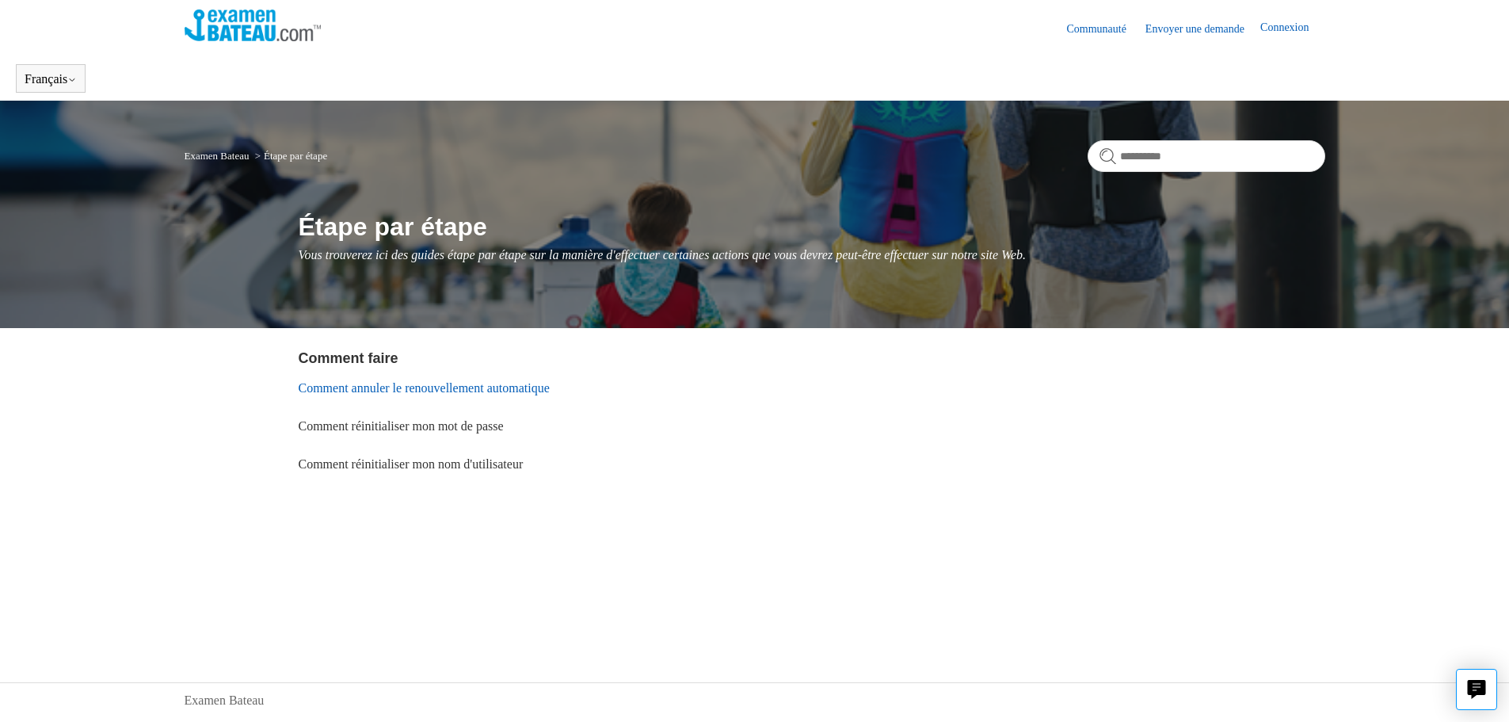
click at [487, 385] on link "Comment annuler le renouvellement automatique" at bounding box center [424, 387] width 251 height 13
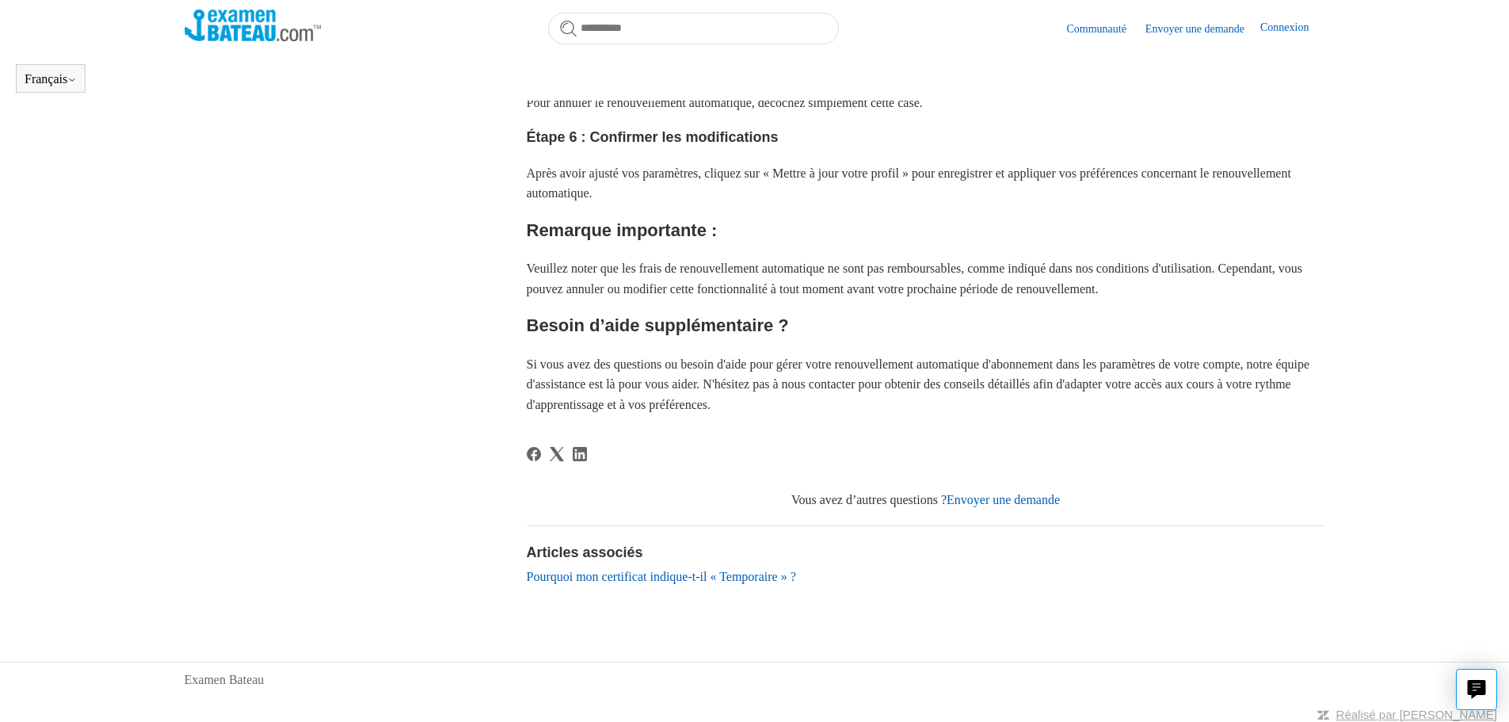
scroll to position [825, 0]
